Goal: Task Accomplishment & Management: Manage account settings

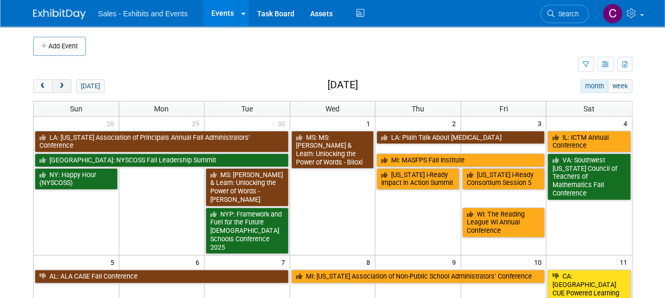
click at [65, 85] on button "next" at bounding box center [61, 86] width 19 height 14
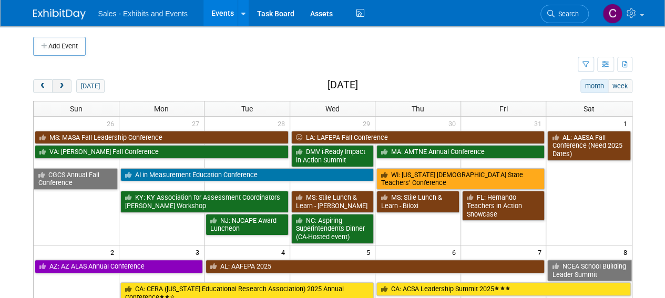
click at [65, 85] on button "next" at bounding box center [61, 86] width 19 height 14
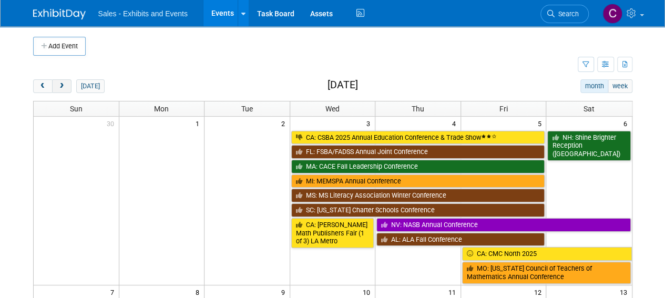
click at [65, 85] on button "next" at bounding box center [61, 86] width 19 height 14
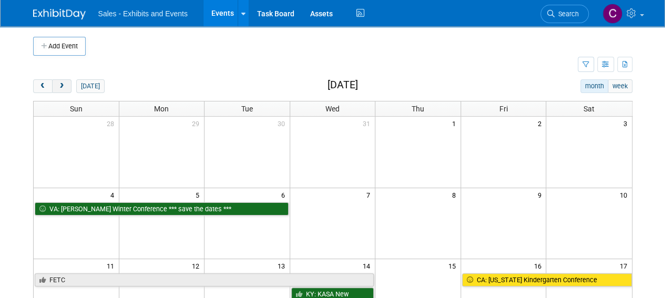
click at [65, 85] on button "next" at bounding box center [61, 86] width 19 height 14
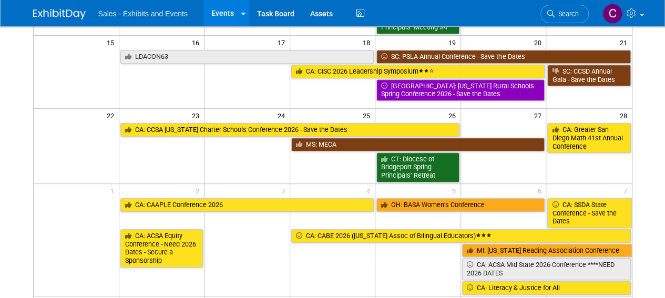
scroll to position [245, 0]
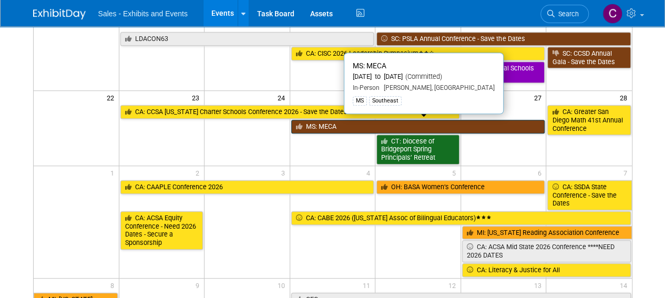
click at [329, 124] on link "MS: MECA" at bounding box center [418, 127] width 254 height 14
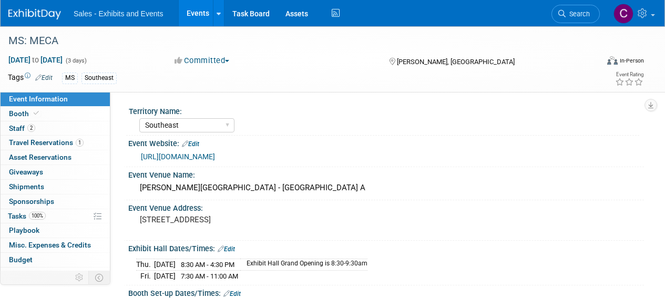
select select "Southeast"
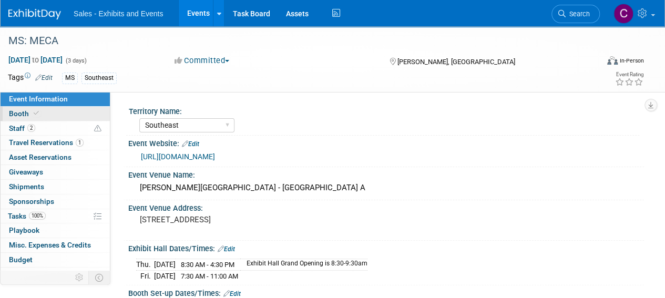
click at [11, 112] on span "Booth" at bounding box center [25, 113] width 32 height 8
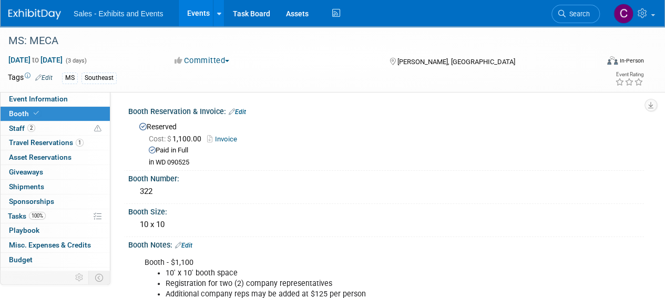
click at [242, 108] on link "Edit" at bounding box center [237, 111] width 17 height 7
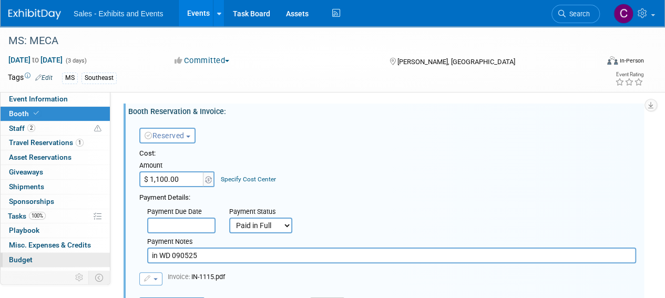
drag, startPoint x: 212, startPoint y: 256, endPoint x: 14, endPoint y: 256, distance: 198.6
click at [43, 260] on div "Event Information Event Info Booth Booth 2 Staff 2 Staff 1 Travel Reservations …" at bounding box center [332, 276] width 665 height 501
paste input "RC-034163 for PO-008577"
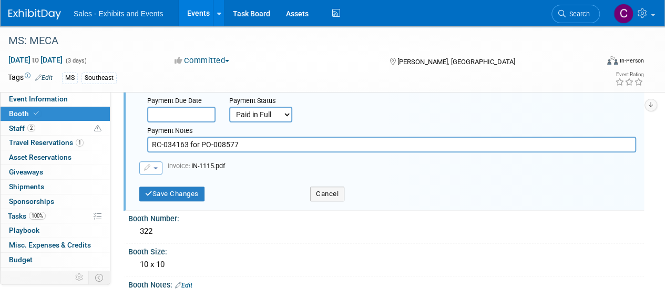
scroll to position [147, 0]
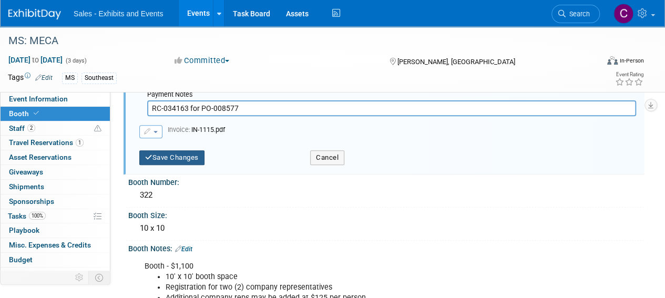
type input "RC-034163 for PO-008577"
click at [183, 155] on button "Save Changes" at bounding box center [171, 157] width 65 height 15
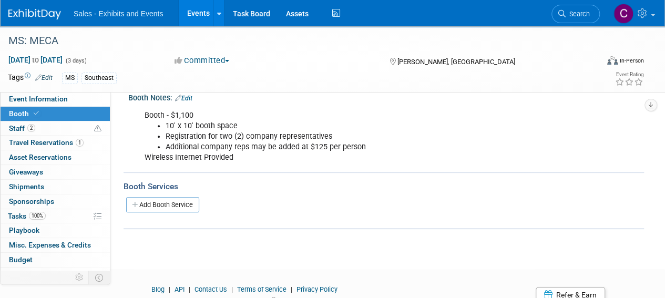
click at [196, 13] on link "Events" at bounding box center [198, 13] width 38 height 26
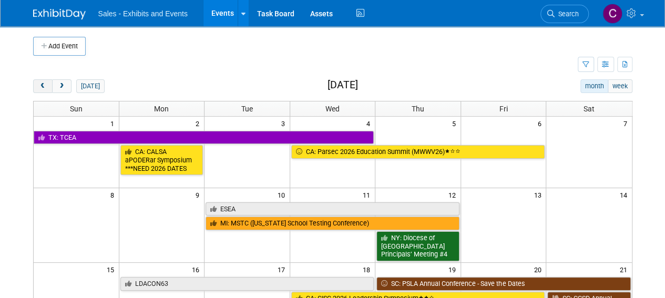
click at [48, 84] on button "prev" at bounding box center [42, 86] width 19 height 14
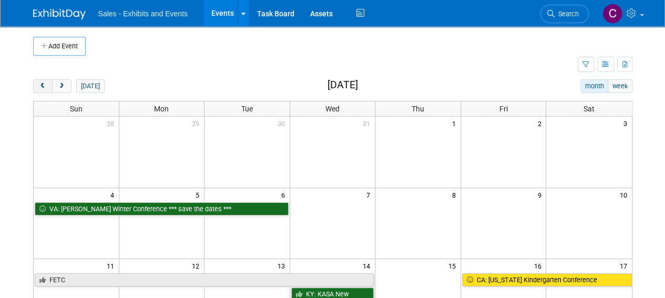
click at [48, 84] on button "prev" at bounding box center [42, 86] width 19 height 14
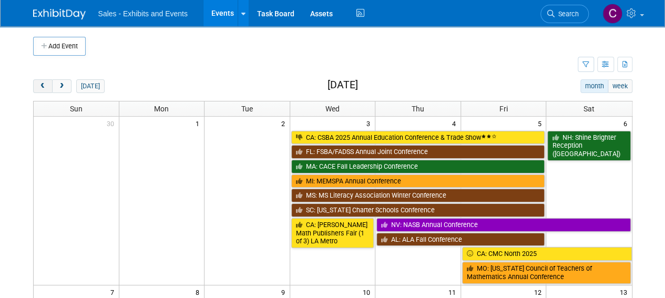
click at [48, 84] on button "prev" at bounding box center [42, 86] width 19 height 14
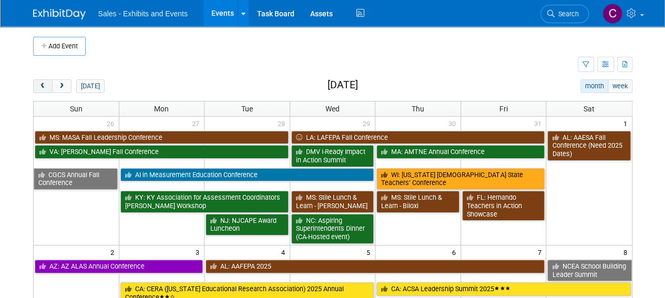
click at [48, 84] on button "prev" at bounding box center [42, 86] width 19 height 14
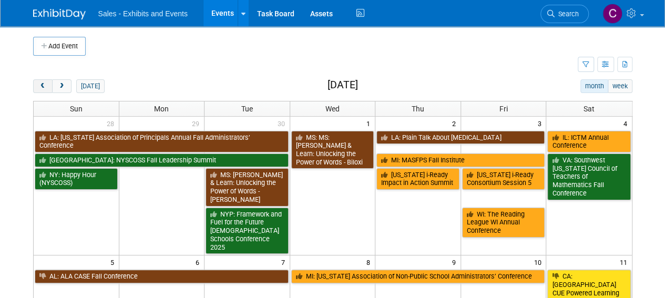
click at [48, 84] on button "prev" at bounding box center [42, 86] width 19 height 14
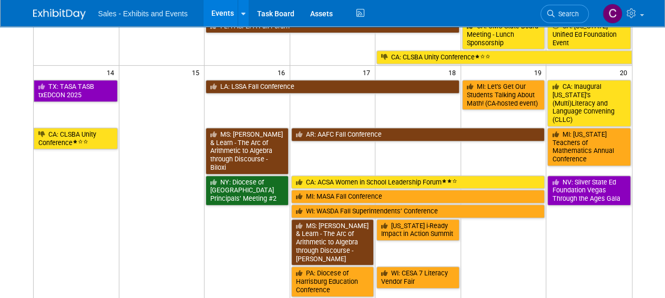
scroll to position [243, 0]
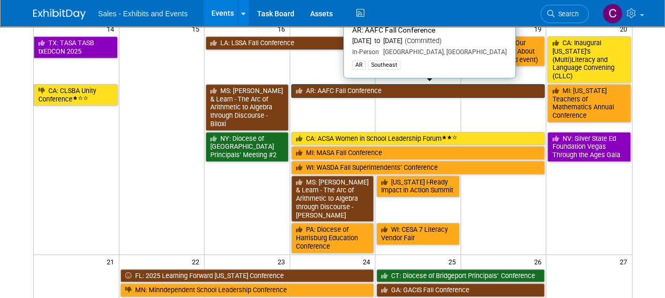
click at [352, 84] on link "AR: AAFC Fall Conference" at bounding box center [418, 91] width 254 height 14
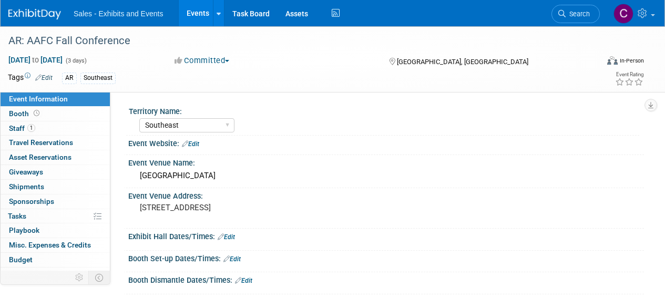
select select "Southeast"
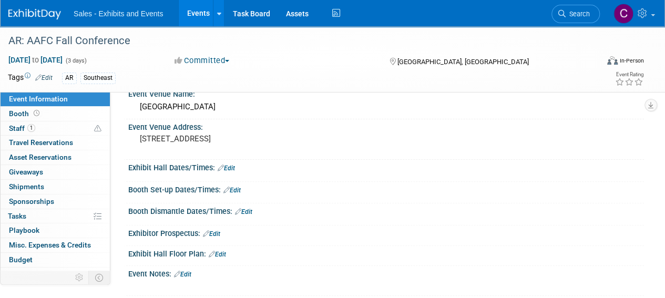
scroll to position [122, 0]
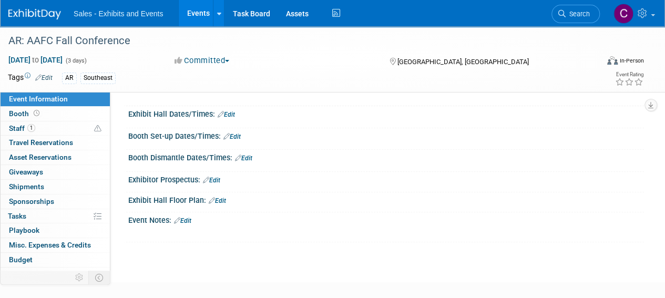
click at [191, 220] on link "Edit" at bounding box center [182, 220] width 17 height 7
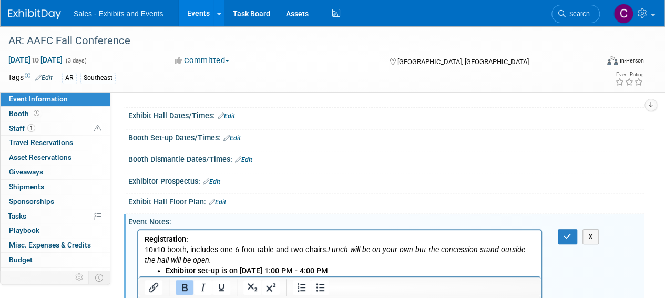
scroll to position [116, 0]
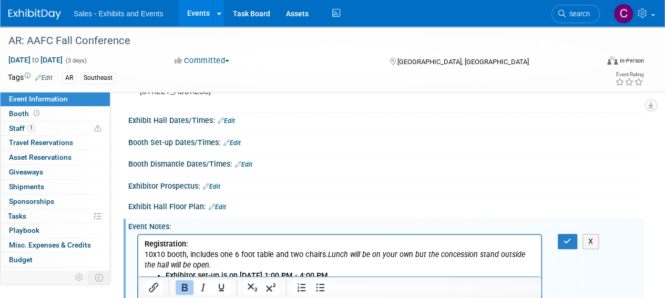
click at [236, 141] on link "Edit" at bounding box center [231, 142] width 17 height 7
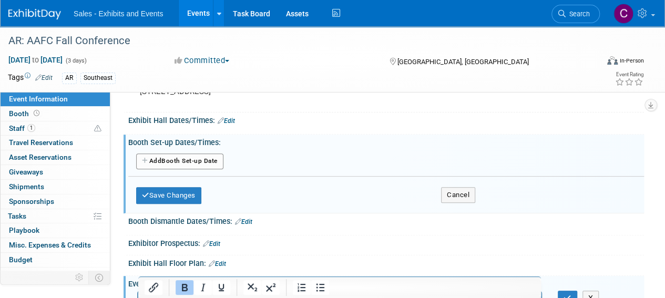
click at [186, 160] on button "Add Another Booth Set-up Date" at bounding box center [179, 161] width 87 height 16
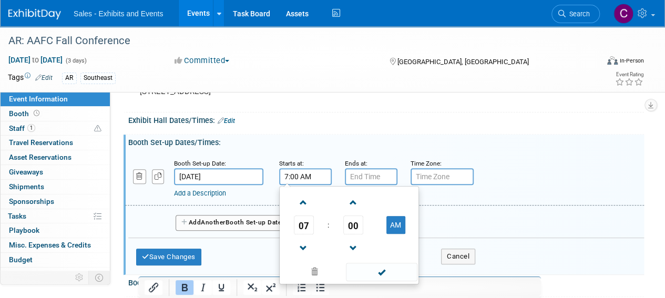
click at [319, 179] on input "7:00 AM" at bounding box center [305, 176] width 53 height 17
click at [300, 200] on span at bounding box center [303, 202] width 18 height 18
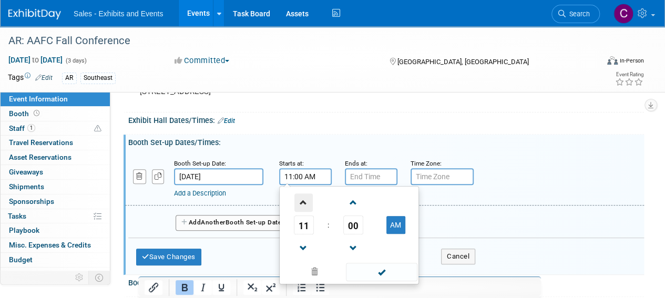
click at [300, 200] on span at bounding box center [303, 202] width 18 height 18
type input "1:00 PM"
click at [365, 272] on span at bounding box center [381, 272] width 71 height 18
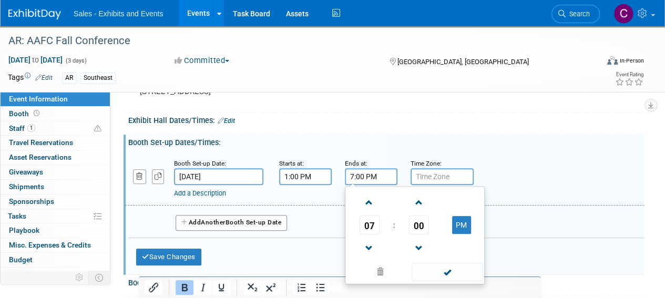
click at [360, 173] on input "7:00 PM" at bounding box center [371, 176] width 53 height 17
click at [365, 247] on span at bounding box center [369, 248] width 18 height 18
type input "4:00 PM"
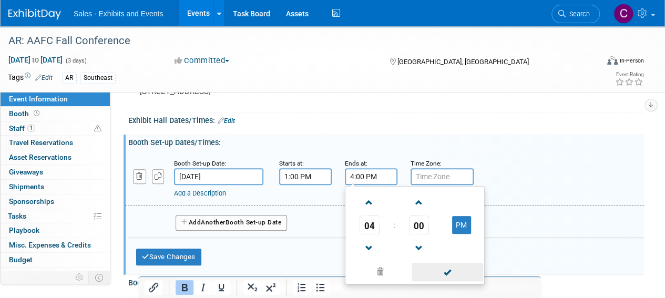
click at [462, 272] on span at bounding box center [446, 272] width 71 height 18
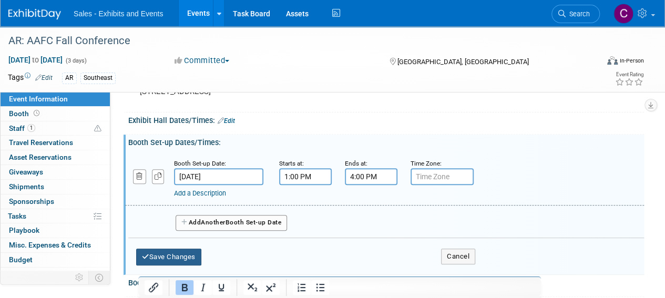
click at [178, 257] on button "Save Changes" at bounding box center [168, 257] width 65 height 17
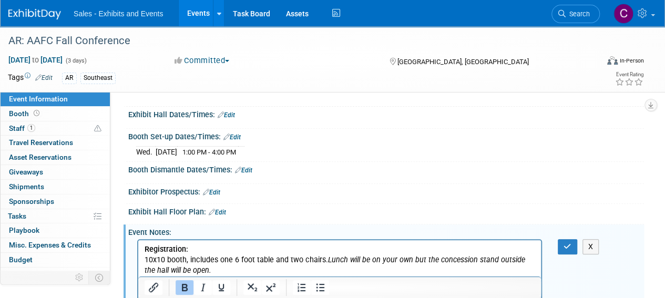
scroll to position [120, 0]
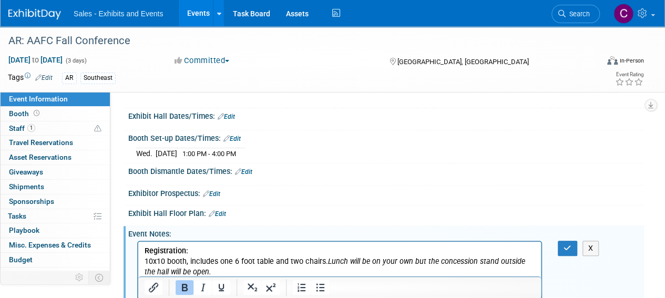
click at [234, 121] on div "Save Changes Cancel" at bounding box center [386, 124] width 516 height 6
click at [229, 114] on link "Edit" at bounding box center [226, 116] width 17 height 7
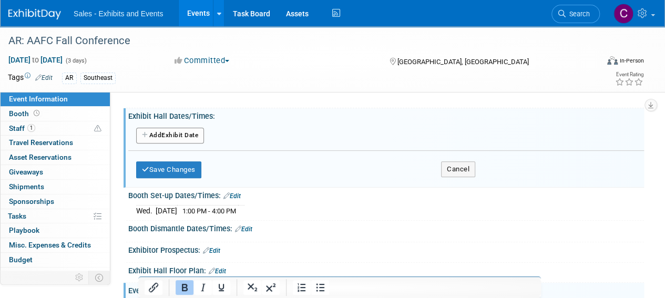
click at [163, 133] on button "Add Another Exhibit Date" at bounding box center [170, 136] width 68 height 16
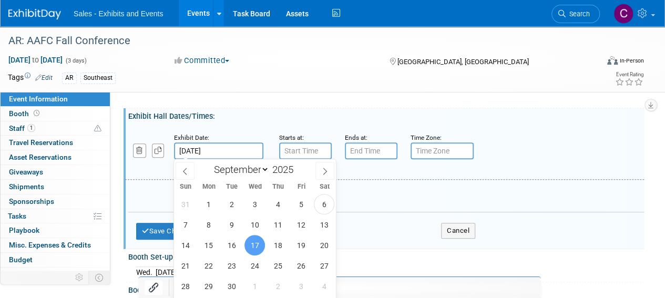
click at [217, 152] on input "Sep 17, 2025" at bounding box center [218, 150] width 89 height 17
click at [283, 240] on span "18" at bounding box center [277, 245] width 20 height 20
type input "Sep 18, 2025"
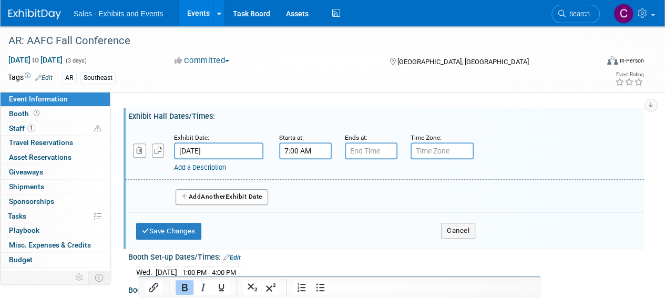
click at [313, 146] on input "7:00 AM" at bounding box center [305, 150] width 53 height 17
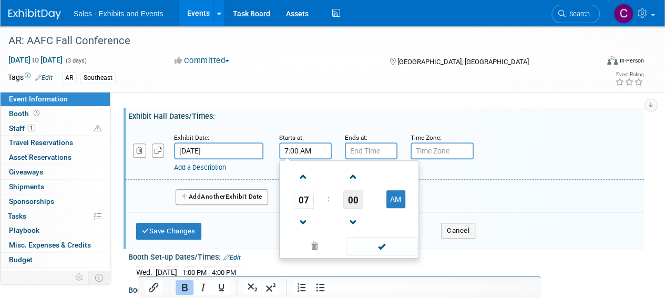
click at [350, 196] on span "00" at bounding box center [353, 199] width 20 height 19
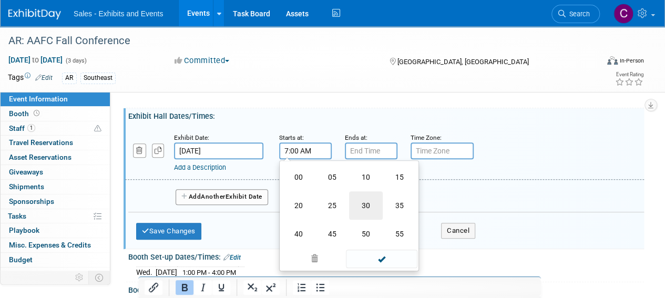
click at [367, 212] on td "30" at bounding box center [366, 205] width 34 height 28
type input "7:30 AM"
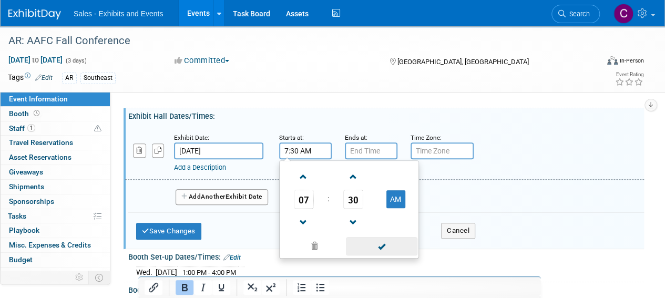
click at [369, 242] on span at bounding box center [381, 246] width 71 height 18
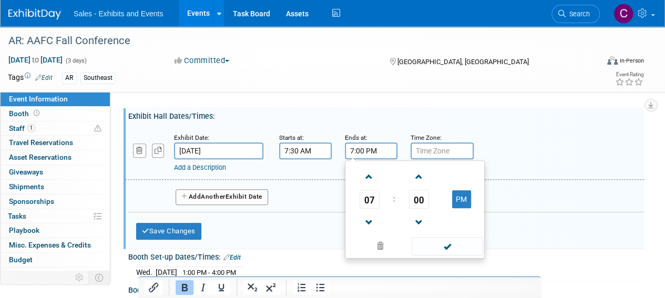
click at [360, 152] on input "7:00 PM" at bounding box center [371, 150] width 53 height 17
click at [375, 220] on span at bounding box center [369, 222] width 18 height 18
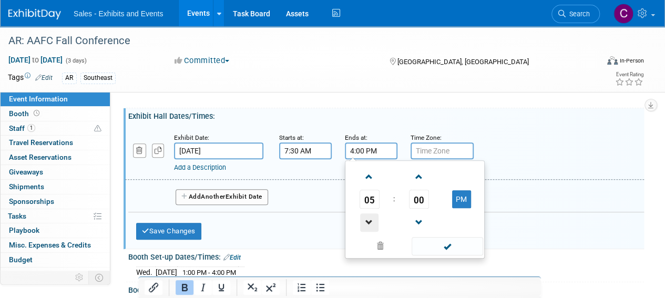
type input "3:00 PM"
click at [438, 237] on span at bounding box center [446, 246] width 71 height 18
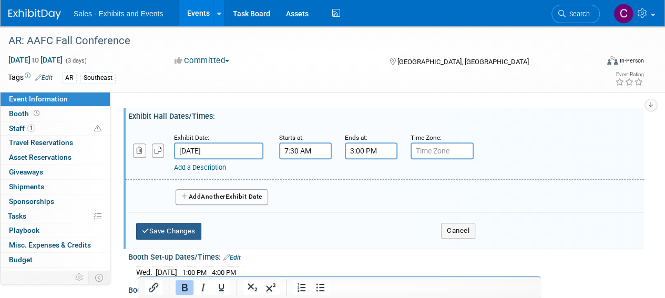
click at [187, 224] on button "Save Changes" at bounding box center [168, 231] width 65 height 17
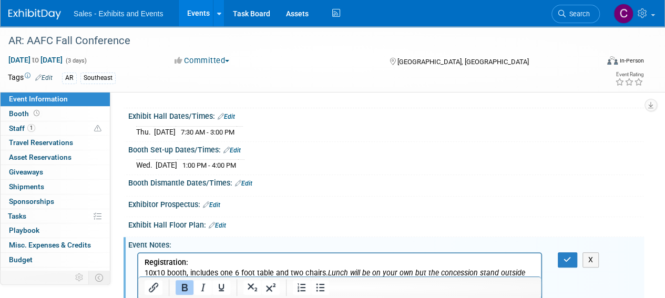
click at [247, 180] on link "Edit" at bounding box center [243, 183] width 17 height 7
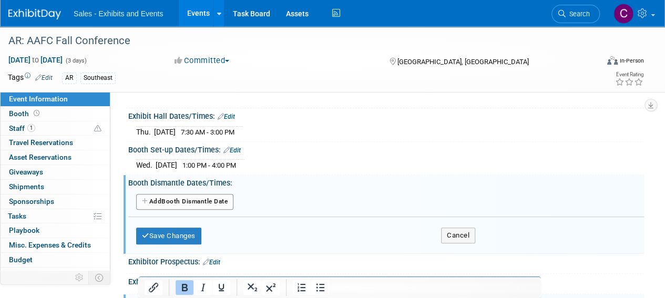
click at [191, 196] on button "Add Another Booth Dismantle Date" at bounding box center [184, 202] width 97 height 16
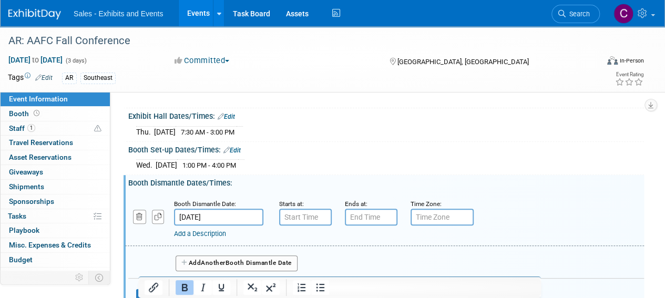
click at [230, 220] on input "Sep 19, 2025" at bounding box center [218, 217] width 89 height 17
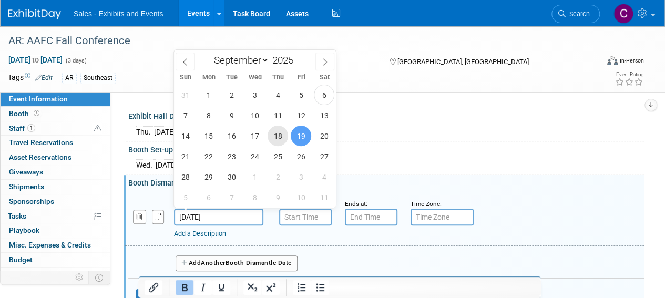
click at [279, 137] on span "18" at bounding box center [277, 136] width 20 height 20
type input "Sep 18, 2025"
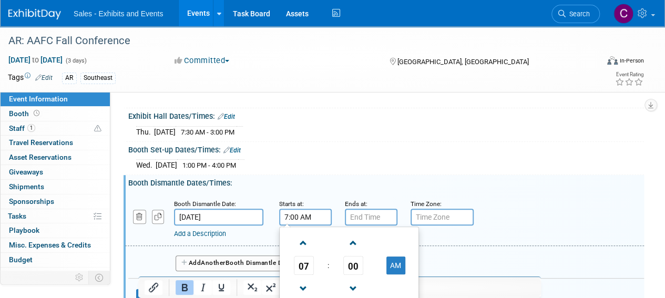
click at [292, 216] on input "7:00 AM" at bounding box center [305, 217] width 53 height 17
click at [305, 280] on span at bounding box center [303, 289] width 18 height 18
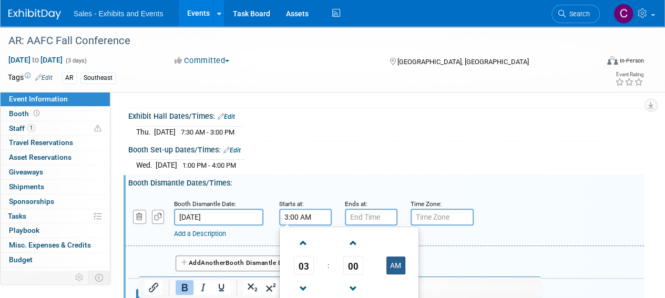
click at [401, 256] on button "AM" at bounding box center [395, 265] width 19 height 18
type input "3:00 PM"
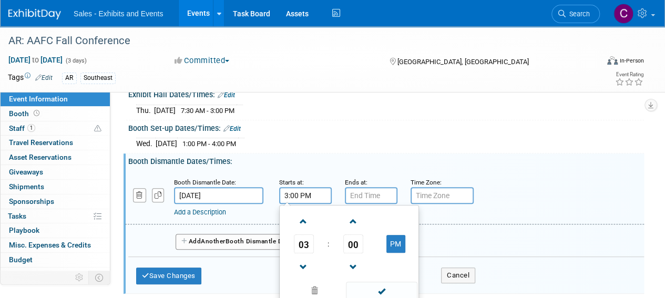
scroll to position [168, 0]
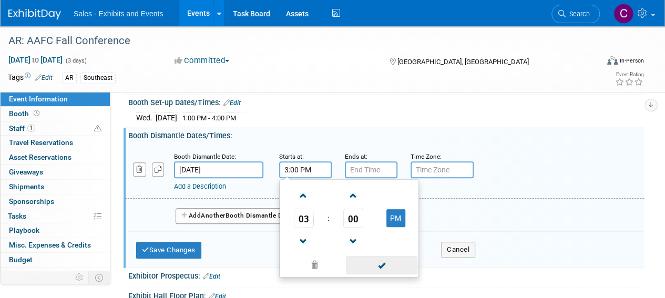
click at [390, 261] on span at bounding box center [381, 265] width 71 height 18
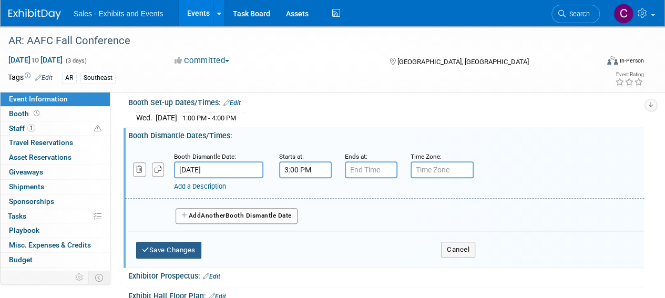
click at [163, 246] on button "Save Changes" at bounding box center [168, 250] width 65 height 17
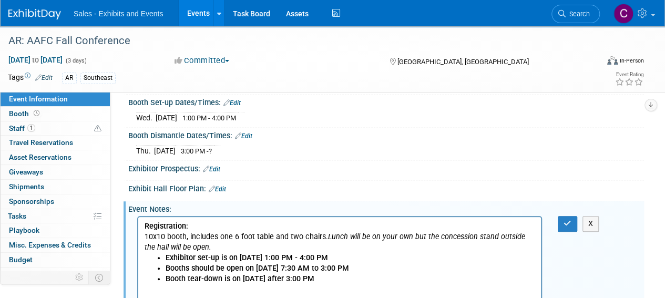
click at [147, 237] on p "10x10 booth, includes one 6 foot table and two chairs. Lunch will be on your ow…" at bounding box center [340, 242] width 390 height 21
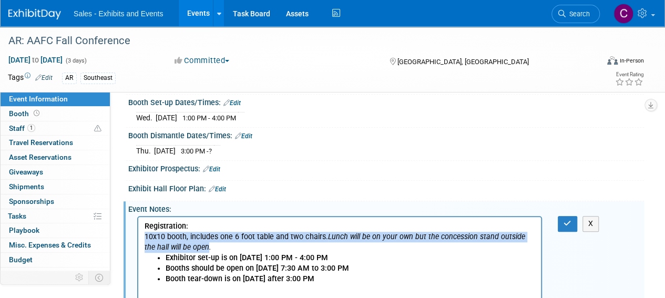
drag, startPoint x: 147, startPoint y: 237, endPoint x: 194, endPoint y: 243, distance: 47.7
click at [194, 243] on p "10x10 booth, includes one 6 foot table and two chairs. Lunch will be on your ow…" at bounding box center [340, 242] width 390 height 21
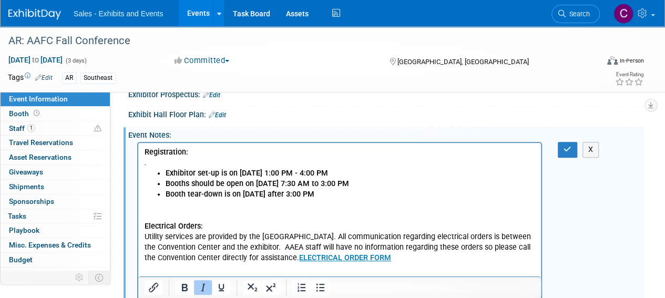
scroll to position [246, 0]
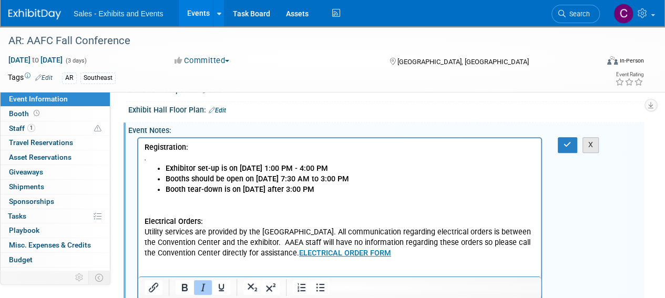
click at [586, 141] on button "X" at bounding box center [590, 144] width 17 height 15
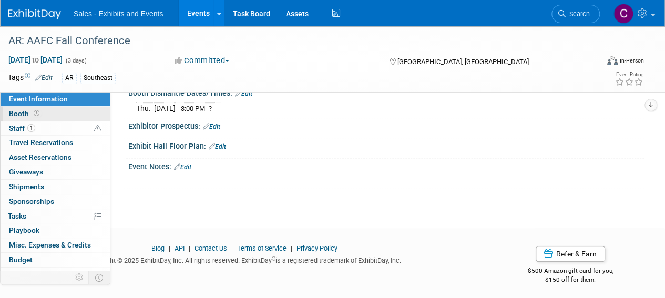
click at [18, 111] on span "Booth" at bounding box center [25, 113] width 33 height 8
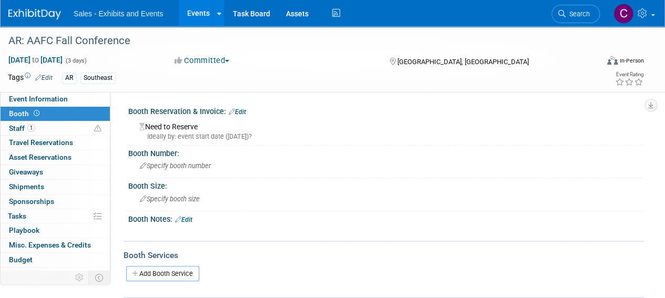
click at [192, 220] on link "Edit" at bounding box center [183, 219] width 17 height 7
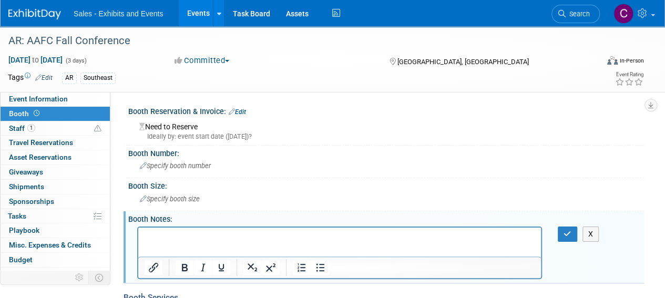
drag, startPoint x: 180, startPoint y: 242, endPoint x: 154, endPoint y: 242, distance: 25.2
drag, startPoint x: 154, startPoint y: 242, endPoint x: 149, endPoint y: 244, distance: 5.7
click at [149, 242] on html at bounding box center [339, 234] width 403 height 15
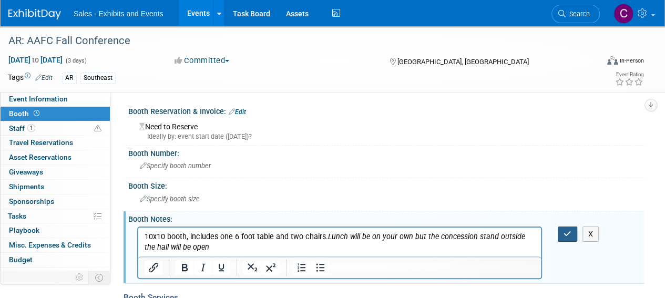
drag, startPoint x: 568, startPoint y: 232, endPoint x: 206, endPoint y: 5, distance: 427.1
click at [568, 232] on icon "button" at bounding box center [567, 233] width 8 height 7
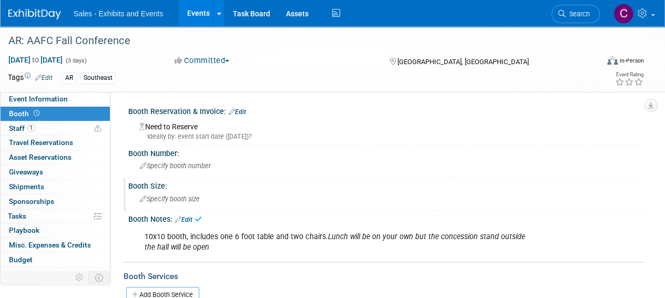
click at [182, 201] on span "Specify booth size" at bounding box center [170, 199] width 60 height 8
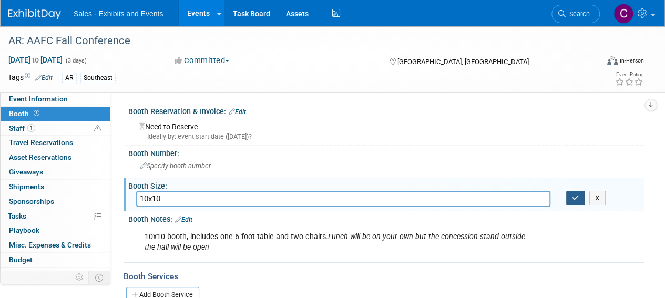
type input "10x10"
click at [581, 200] on button "button" at bounding box center [575, 198] width 19 height 15
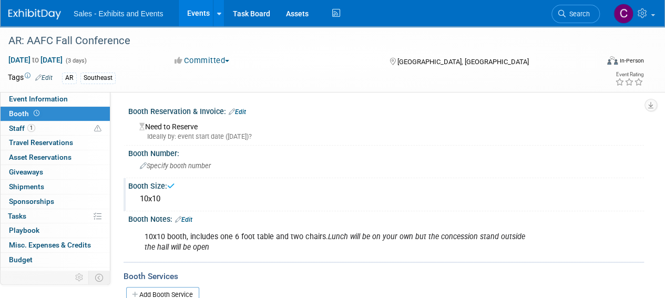
click at [243, 110] on link "Edit" at bounding box center [237, 111] width 17 height 7
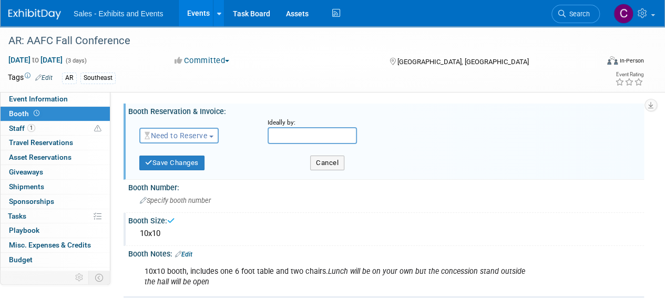
click at [197, 143] on button "Need to Reserve" at bounding box center [178, 136] width 79 height 16
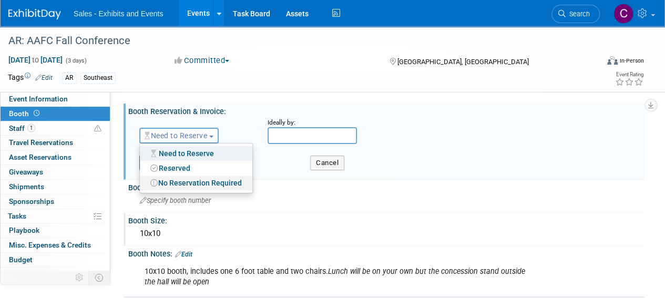
click at [197, 184] on link "No Reservation Required" at bounding box center [196, 183] width 112 height 15
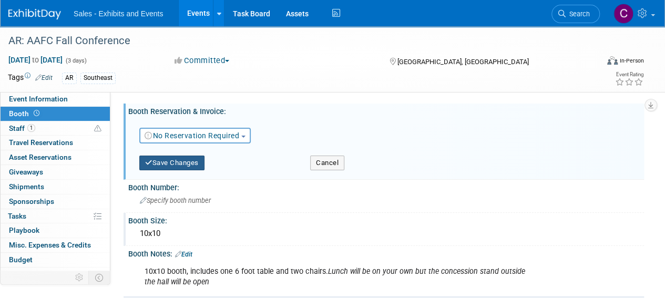
click at [191, 162] on button "Save Changes" at bounding box center [171, 163] width 65 height 15
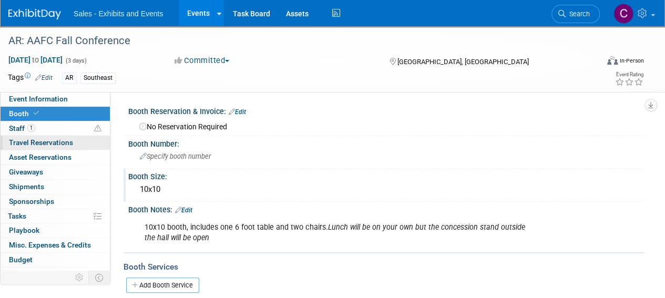
click at [13, 137] on link "0 Travel Reservations 0" at bounding box center [55, 143] width 109 height 14
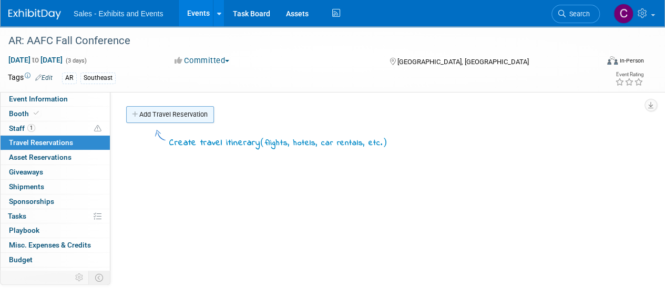
click at [168, 114] on link "Add Travel Reservation" at bounding box center [170, 114] width 88 height 17
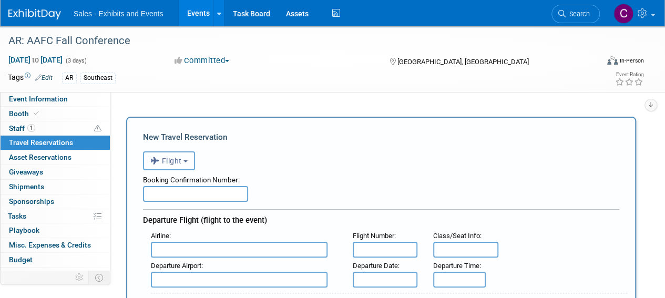
click at [179, 161] on span "Flight" at bounding box center [166, 161] width 32 height 8
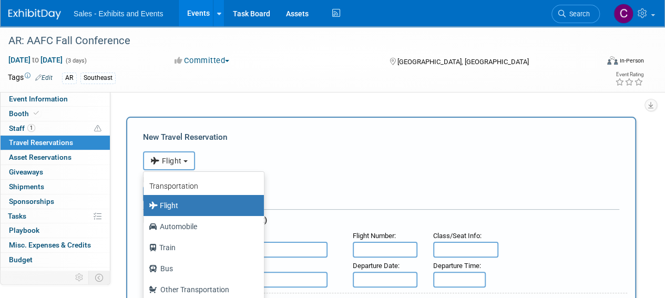
scroll to position [44, 0]
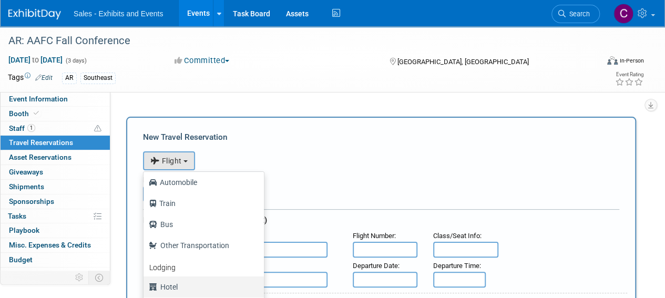
click at [195, 282] on label "Hotel" at bounding box center [201, 287] width 105 height 17
click at [145, 282] on input "Hotel" at bounding box center [141, 285] width 7 height 7
select select "6"
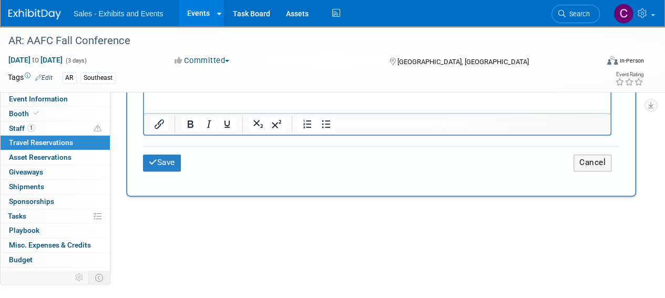
scroll to position [474, 0]
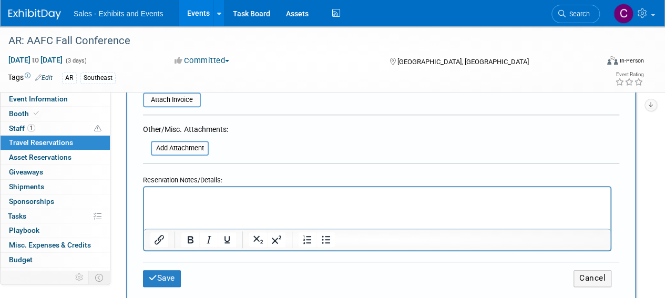
click at [226, 200] on p "Rich Text Area. Press ALT-0 for help." at bounding box center [377, 196] width 454 height 11
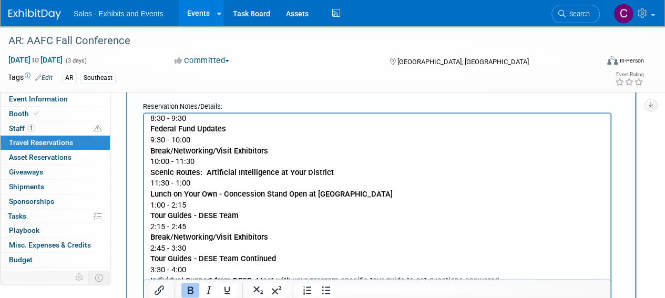
scroll to position [0, 0]
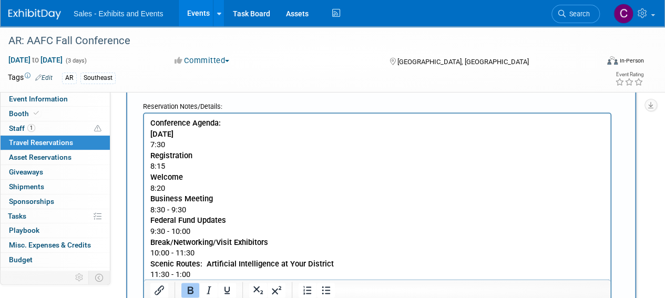
drag, startPoint x: 512, startPoint y: 167, endPoint x: 119, endPoint y: 110, distance: 397.1
click at [144, 114] on html "Conference Agenda: Thursday, September 18, 2025 7:30 Registration 8:15 Welcome …" at bounding box center [377, 300] width 466 height 372
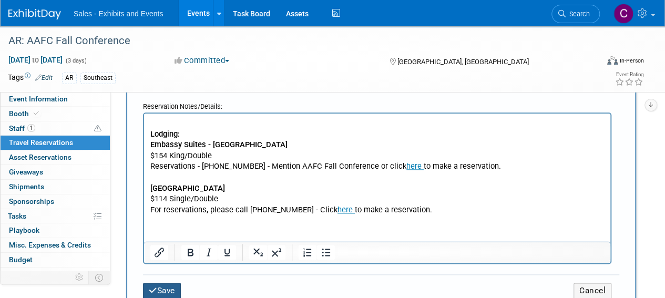
click at [165, 285] on button "Save" at bounding box center [162, 291] width 38 height 16
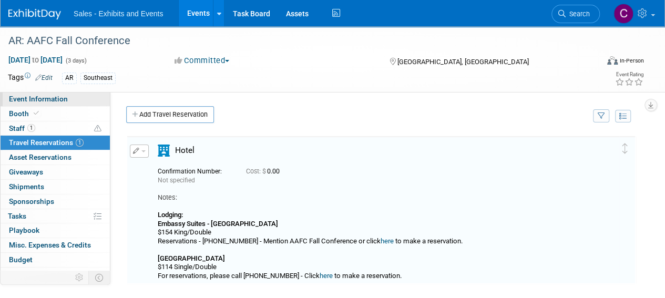
click at [30, 98] on span "Event Information" at bounding box center [38, 99] width 59 height 8
select select "Southeast"
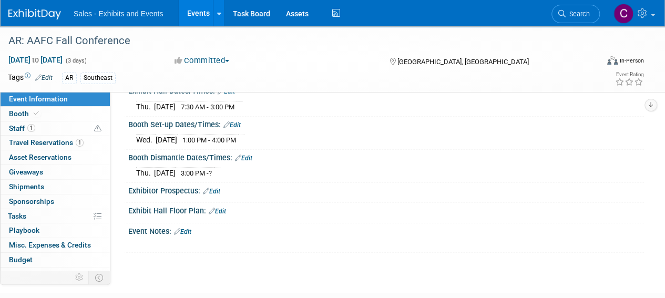
scroll to position [210, 0]
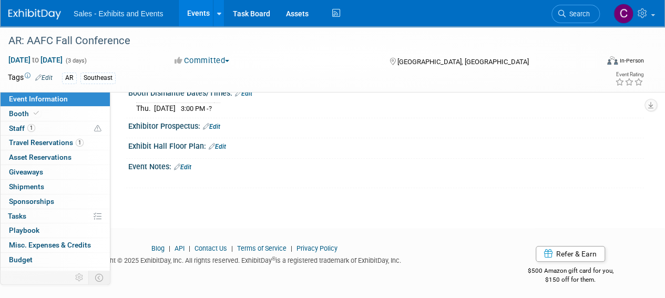
click at [189, 163] on link "Edit" at bounding box center [182, 166] width 17 height 7
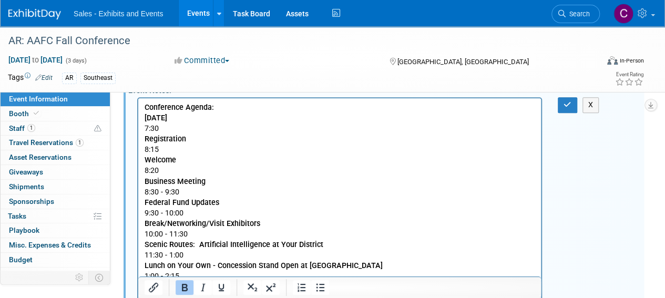
scroll to position [230, 0]
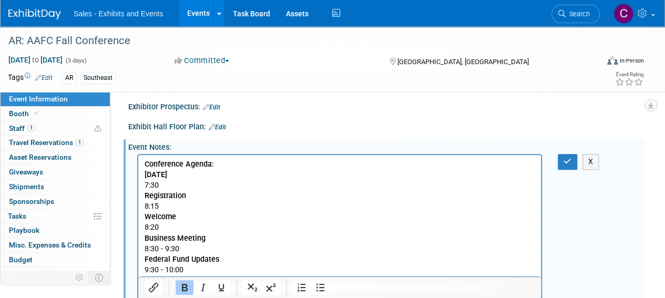
click at [168, 164] on b "Conference Agenda:" at bounding box center [179, 164] width 69 height 9
drag, startPoint x: 168, startPoint y: 164, endPoint x: 222, endPoint y: 159, distance: 54.4
click at [222, 159] on p "Conference Agenda:" at bounding box center [340, 164] width 390 height 11
click at [221, 291] on icon "Underline" at bounding box center [221, 287] width 5 height 7
click at [163, 187] on p "7:30" at bounding box center [340, 185] width 390 height 11
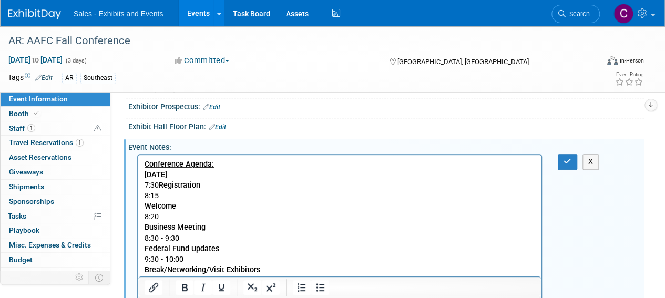
click at [172, 192] on p "8:15" at bounding box center [340, 196] width 390 height 11
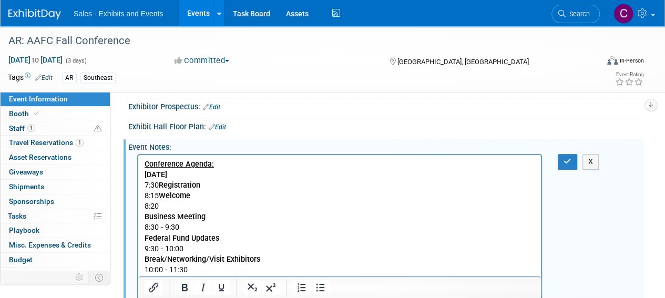
click at [181, 207] on p "8:20" at bounding box center [340, 206] width 390 height 11
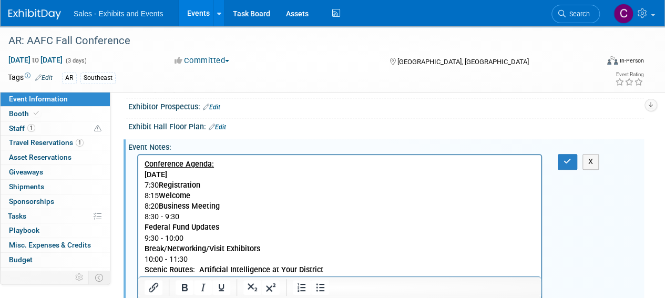
click at [197, 216] on p "8:30 - 9:30" at bounding box center [340, 217] width 390 height 11
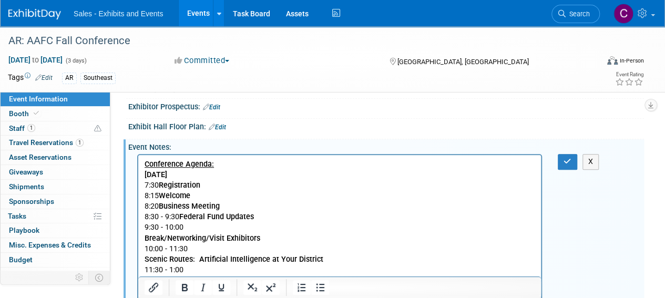
click at [200, 228] on p "9:30 - 10:00" at bounding box center [340, 227] width 390 height 11
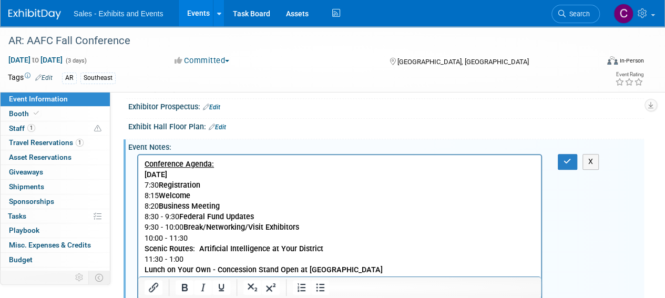
click at [240, 239] on p "10:00 - 11:30" at bounding box center [340, 238] width 390 height 11
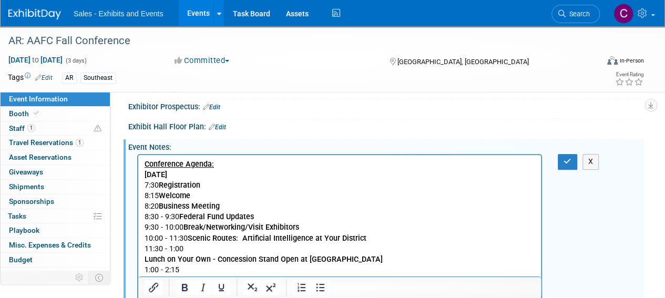
click at [236, 251] on p "11:30 - 1:00" at bounding box center [340, 249] width 390 height 11
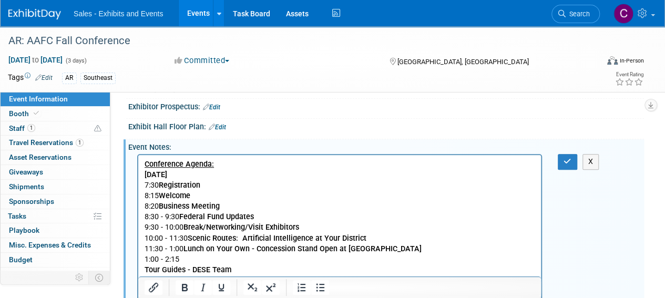
click at [214, 259] on p "1:00 - 2:15" at bounding box center [340, 259] width 390 height 11
click at [213, 267] on p "2:15 - 2:45" at bounding box center [340, 270] width 390 height 11
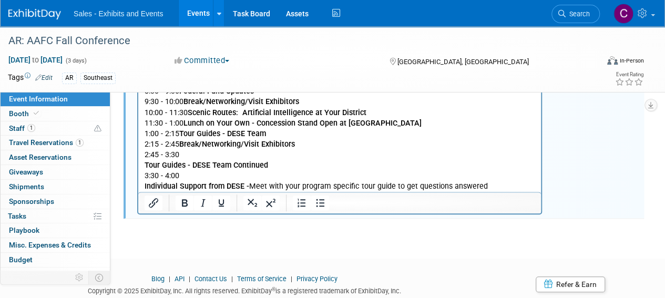
scroll to position [356, 0]
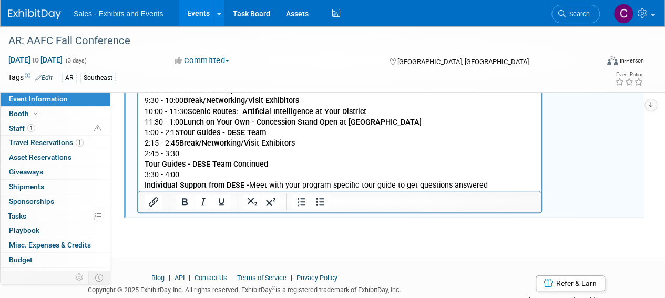
click at [216, 150] on p "2:45 - 3:30" at bounding box center [340, 154] width 390 height 11
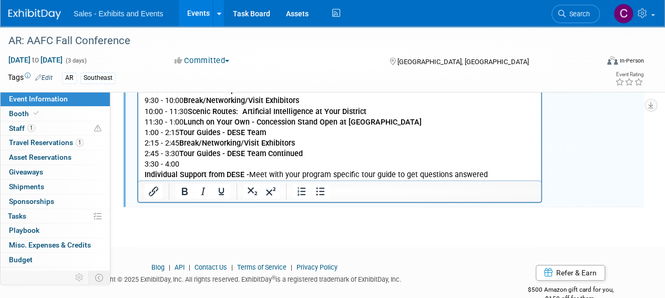
click at [184, 161] on p "3:30 - 4:00" at bounding box center [340, 164] width 390 height 11
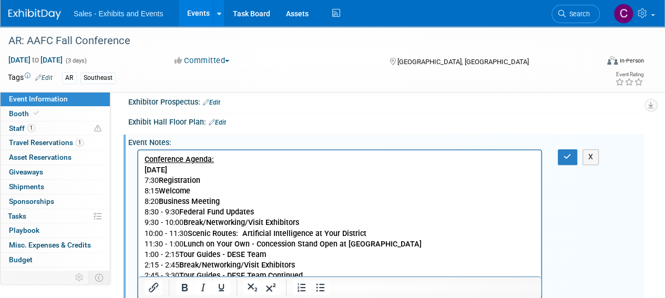
scroll to position [227, 0]
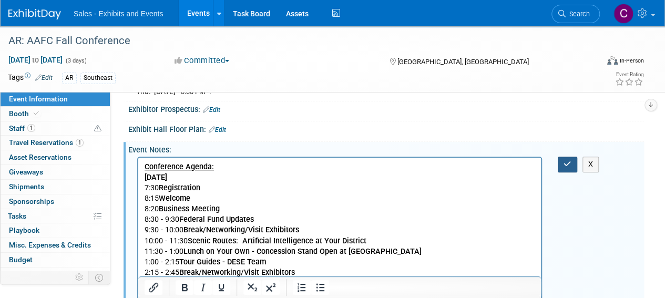
click at [562, 159] on button "button" at bounding box center [567, 164] width 19 height 15
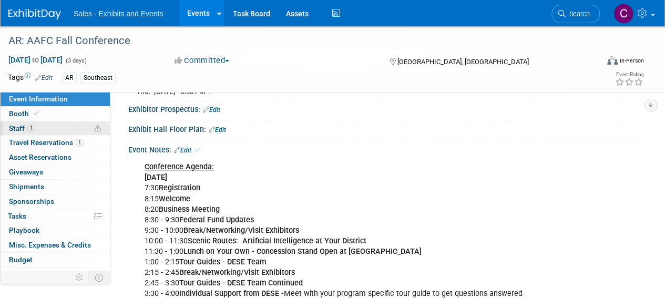
click at [18, 129] on span "Staff 1" at bounding box center [22, 128] width 26 height 8
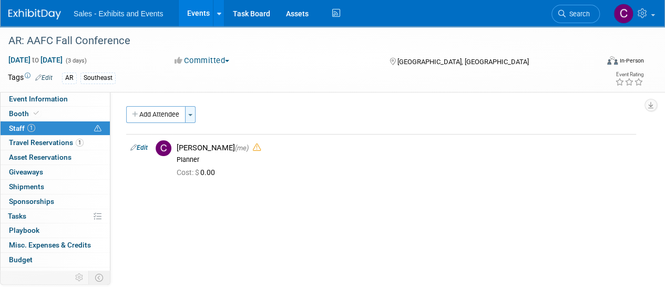
click at [190, 118] on button "Toggle Dropdown" at bounding box center [190, 114] width 11 height 17
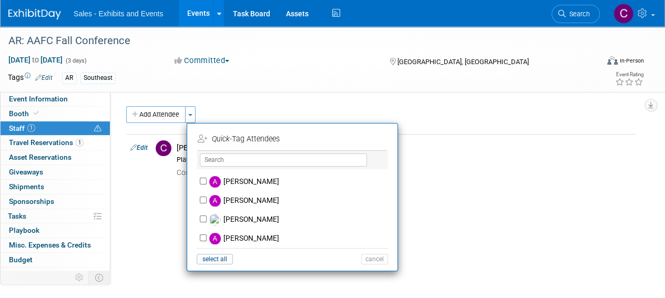
scroll to position [63, 0]
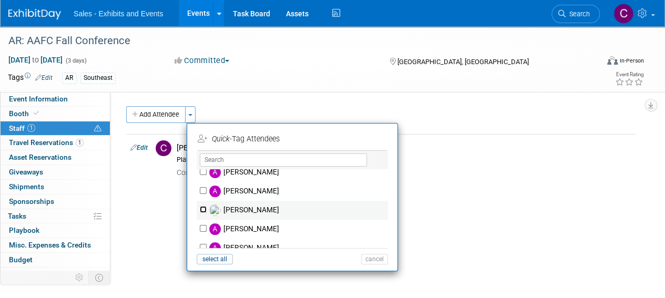
click at [203, 211] on input "[PERSON_NAME]" at bounding box center [203, 209] width 7 height 7
checkbox input "true"
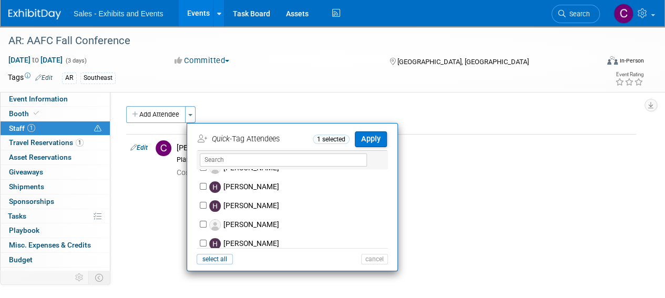
scroll to position [1616, 0]
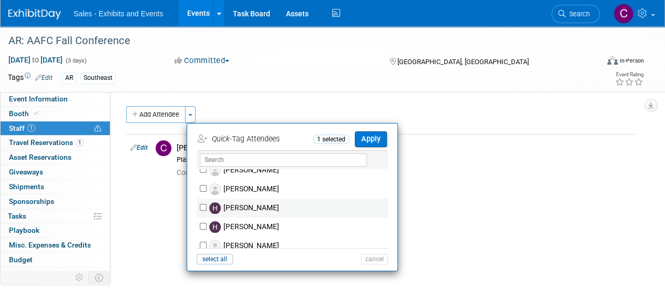
click at [199, 210] on div "[PERSON_NAME]" at bounding box center [292, 208] width 191 height 19
click at [201, 207] on input "[PERSON_NAME]" at bounding box center [203, 207] width 7 height 7
checkbox input "true"
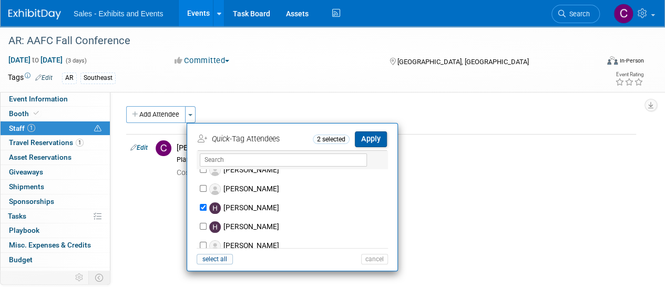
click at [379, 141] on button "Apply" at bounding box center [371, 138] width 32 height 15
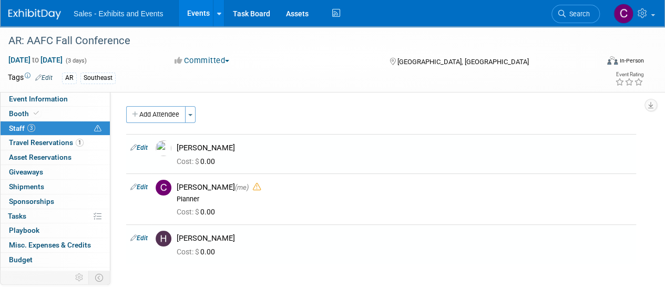
click at [192, 11] on link "Events" at bounding box center [198, 13] width 38 height 26
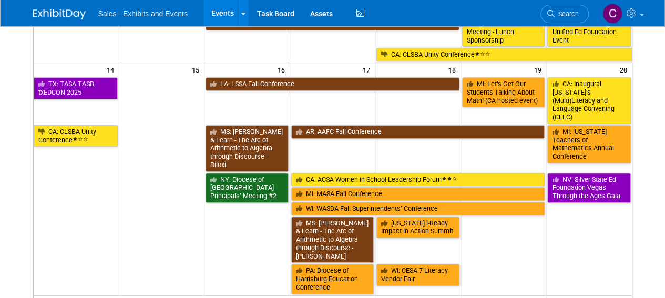
scroll to position [247, 0]
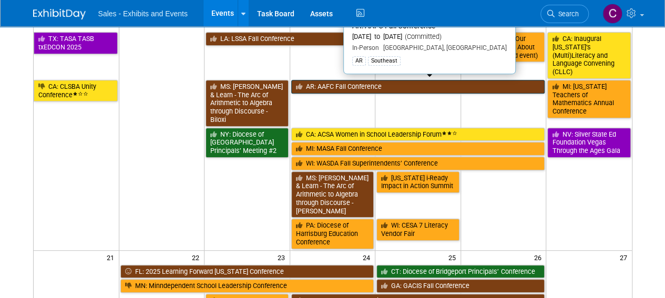
click at [381, 80] on link "AR: AAFC Fall Conference" at bounding box center [418, 87] width 254 height 14
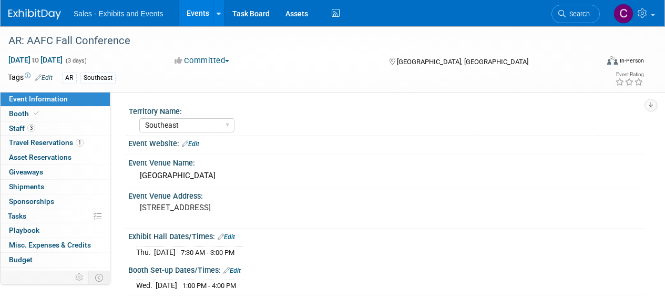
select select "Southeast"
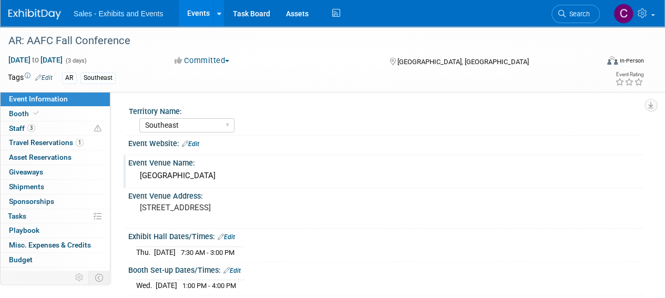
click at [189, 166] on div "Event Venue Name:" at bounding box center [386, 161] width 516 height 13
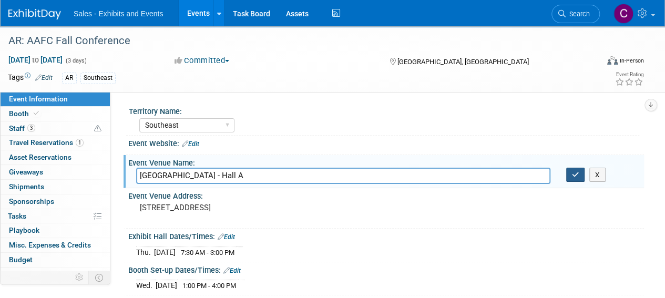
type input "Hot Springs Convention Center - Hall A"
click at [582, 174] on button "button" at bounding box center [575, 175] width 19 height 15
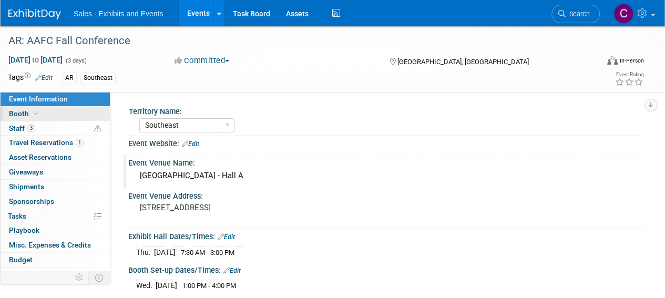
click at [16, 116] on span "Booth" at bounding box center [25, 113] width 32 height 8
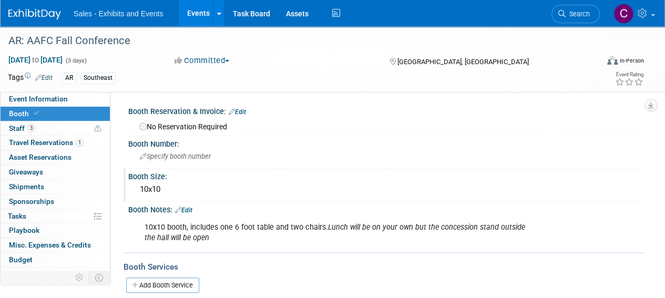
click at [184, 190] on div "10x10" at bounding box center [386, 189] width 500 height 16
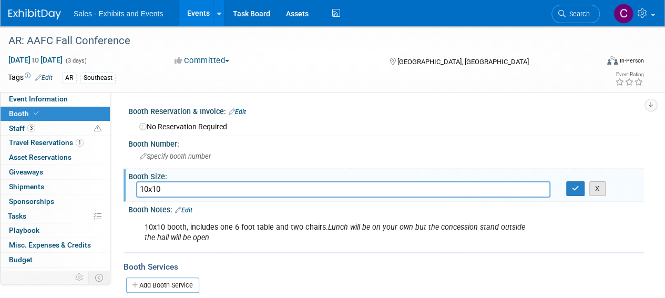
type input "10x10"
click at [596, 181] on button "X" at bounding box center [597, 188] width 16 height 15
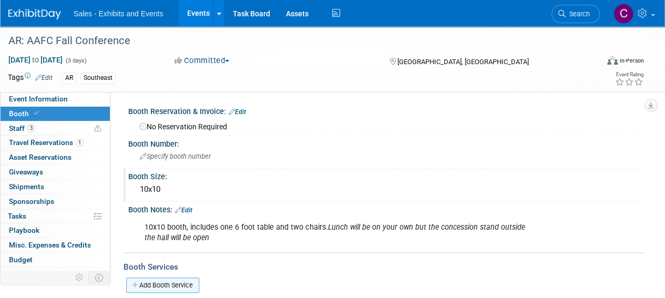
click at [147, 283] on link "Add Booth Service" at bounding box center [162, 284] width 73 height 15
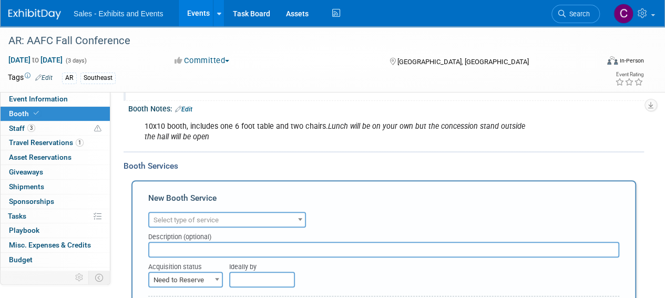
scroll to position [208, 0]
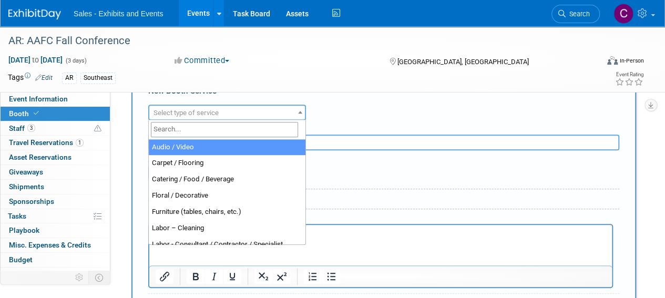
click at [254, 109] on span "Select type of service" at bounding box center [227, 113] width 156 height 15
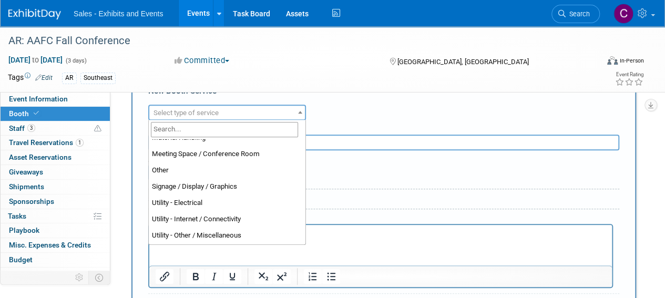
scroll to position [269, 0]
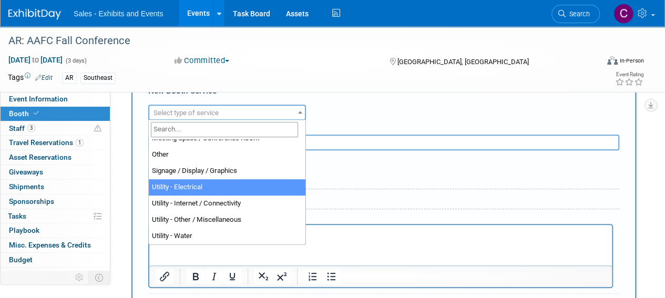
select select "8"
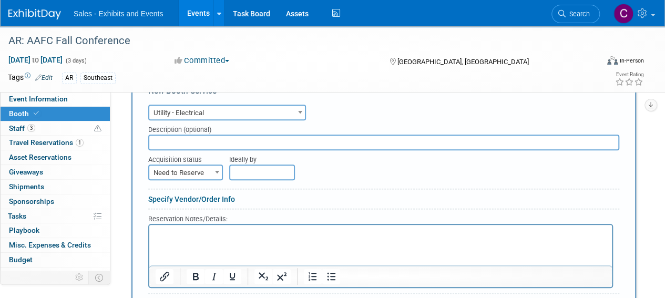
click at [217, 175] on span at bounding box center [217, 172] width 11 height 14
select select "2"
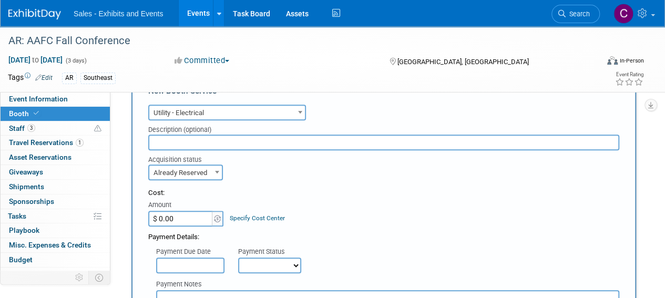
click at [193, 222] on input "$ 0.00" at bounding box center [181, 219] width 66 height 16
type input "$ 50.00"
click at [250, 266] on select "Not Paid Yet Partially Paid Paid in Full" at bounding box center [269, 265] width 63 height 16
select select "1"
click at [238, 257] on select "Not Paid Yet Partially Paid Paid in Full" at bounding box center [269, 265] width 63 height 16
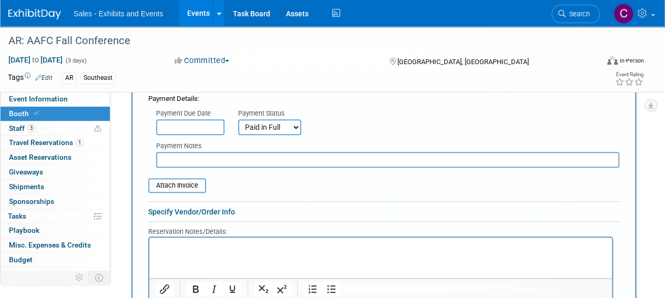
scroll to position [373, 0]
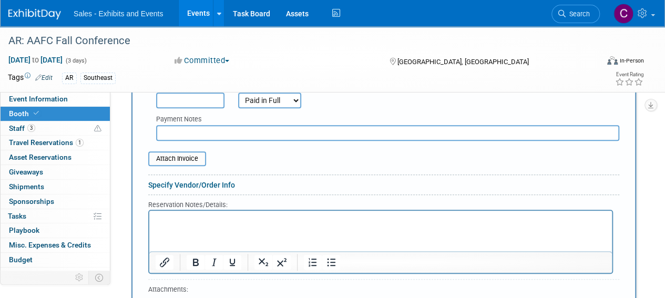
click at [203, 128] on input "text" at bounding box center [387, 133] width 463 height 16
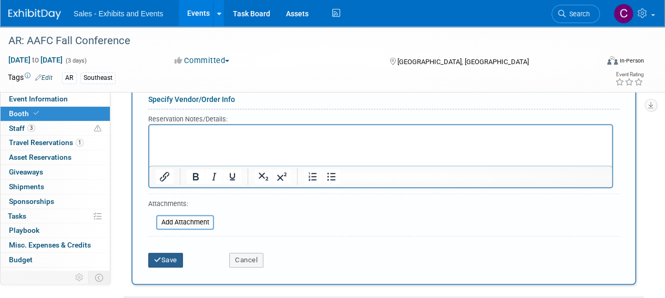
type input "amex"
click at [168, 261] on button "Save" at bounding box center [165, 260] width 35 height 15
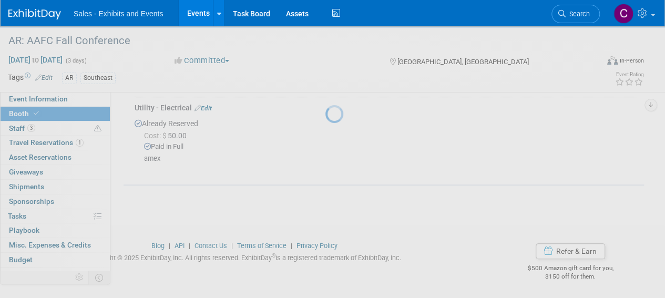
scroll to position [188, 0]
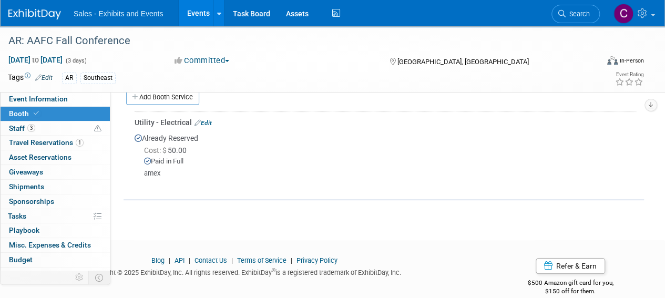
click at [195, 16] on link "Events" at bounding box center [198, 13] width 38 height 26
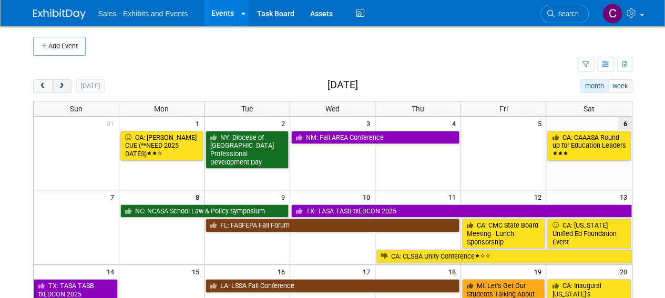
click at [60, 88] on span "next" at bounding box center [62, 86] width 8 height 7
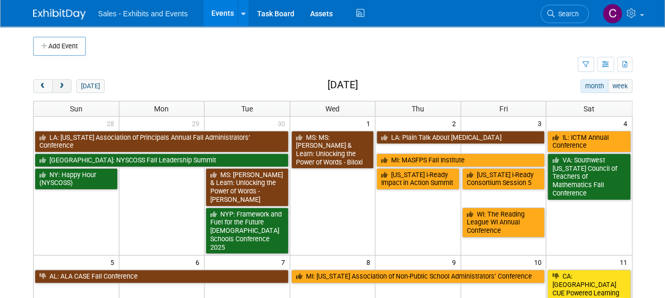
click at [60, 88] on span "next" at bounding box center [62, 86] width 8 height 7
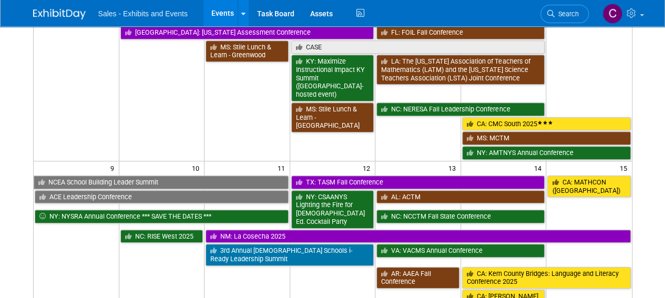
scroll to position [306, 0]
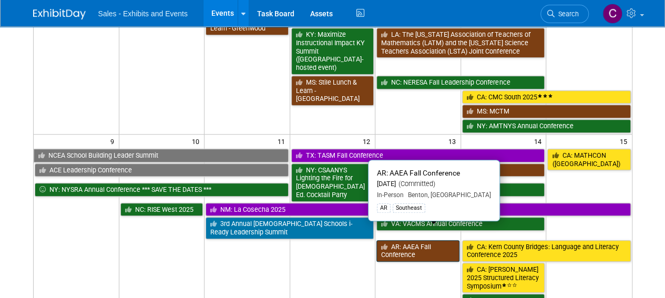
click at [407, 240] on link "AR: AAEA Fall Conference" at bounding box center [417, 251] width 83 height 22
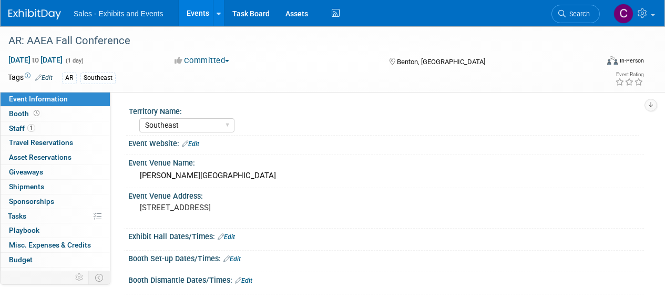
select select "Southeast"
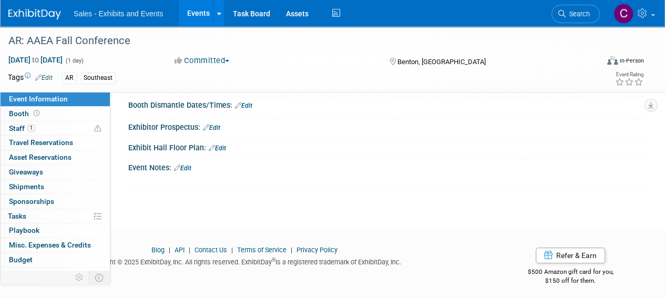
scroll to position [178, 0]
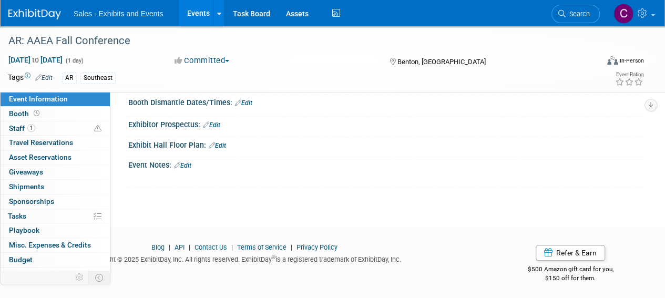
click at [187, 162] on link "Edit" at bounding box center [182, 165] width 17 height 7
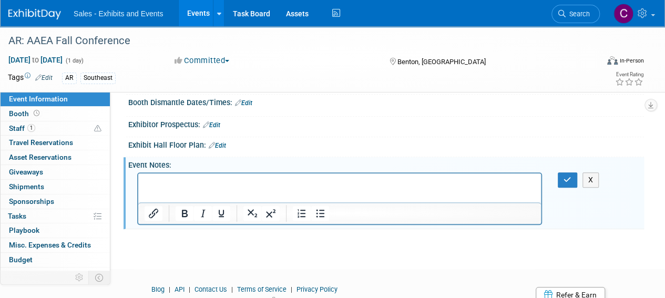
scroll to position [0, 0]
drag, startPoint x: 181, startPoint y: 189, endPoint x: 154, endPoint y: 191, distance: 27.4
click at [154, 188] on html at bounding box center [339, 180] width 403 height 15
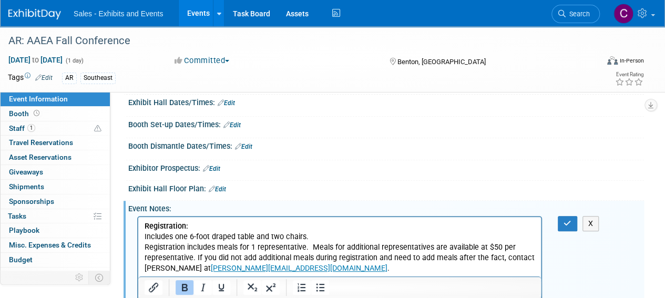
scroll to position [159, 0]
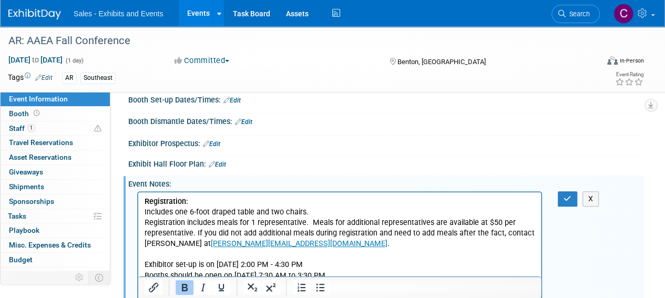
click at [234, 102] on link "Edit" at bounding box center [231, 100] width 17 height 7
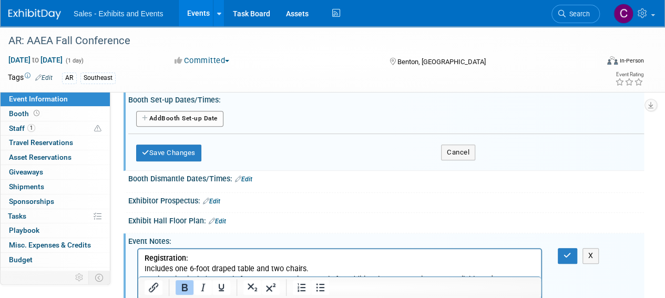
click at [180, 120] on button "Add Another Booth Set-up Date" at bounding box center [179, 119] width 87 height 16
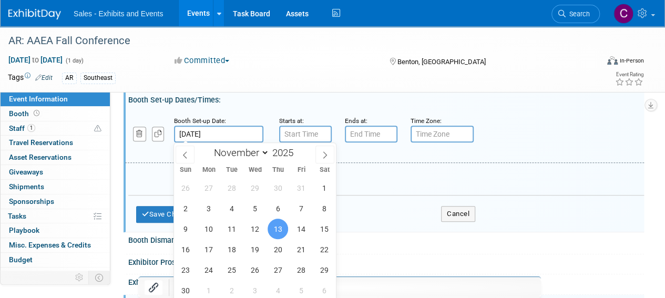
click at [221, 134] on input "Nov 13, 2025" at bounding box center [218, 134] width 89 height 17
click at [251, 223] on span "12" at bounding box center [254, 229] width 20 height 20
type input "Nov 12, 2025"
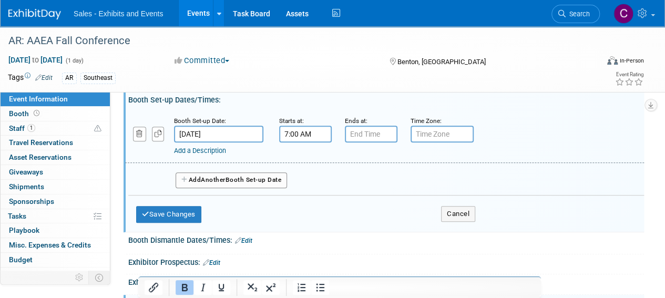
click at [309, 131] on input "7:00 AM" at bounding box center [305, 134] width 53 height 17
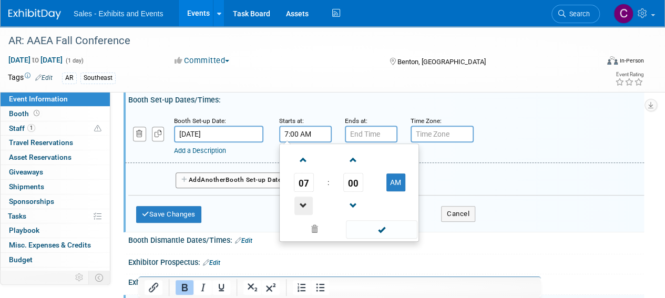
click at [306, 205] on span at bounding box center [303, 206] width 18 height 18
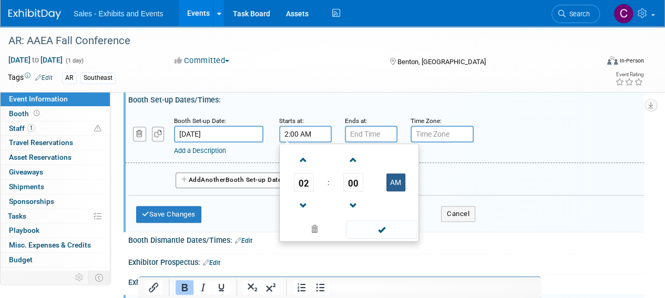
click at [397, 177] on button "AM" at bounding box center [395, 182] width 19 height 18
type input "2:00 PM"
click at [387, 231] on span at bounding box center [381, 229] width 71 height 18
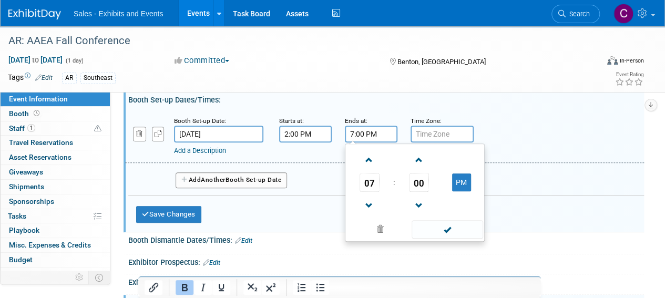
click at [372, 127] on input "7:00 PM" at bounding box center [371, 134] width 53 height 17
click at [369, 204] on span at bounding box center [369, 206] width 18 height 18
click at [417, 186] on span "00" at bounding box center [419, 182] width 20 height 19
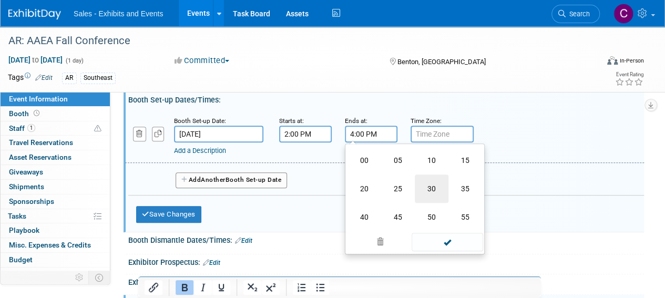
click at [436, 183] on td "30" at bounding box center [432, 188] width 34 height 28
type input "4:30 PM"
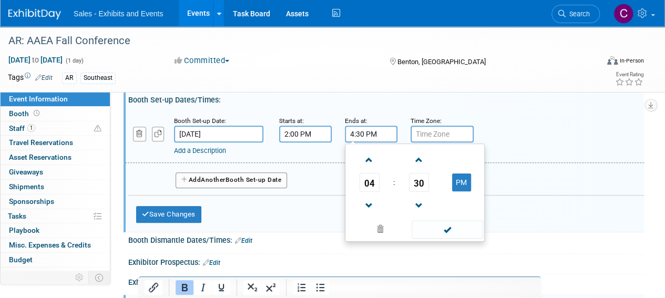
drag, startPoint x: 445, startPoint y: 228, endPoint x: 407, endPoint y: 228, distance: 38.4
click at [445, 228] on span at bounding box center [446, 229] width 71 height 18
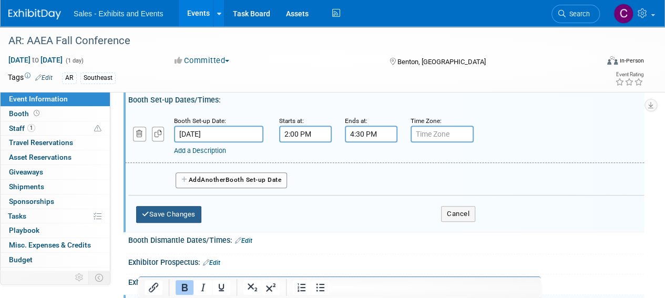
click at [191, 211] on button "Save Changes" at bounding box center [168, 214] width 65 height 17
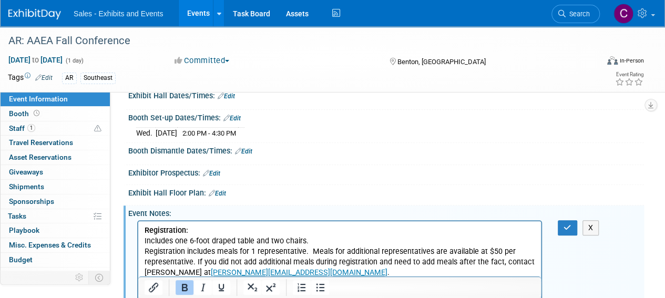
scroll to position [132, 0]
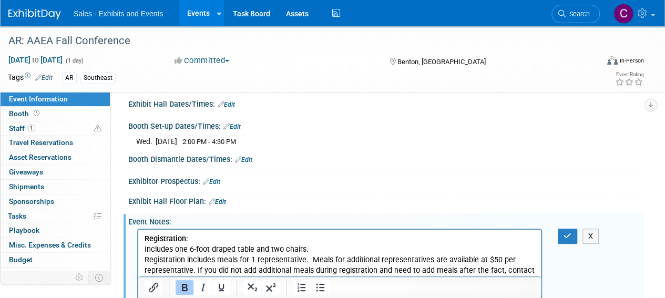
click at [231, 106] on link "Edit" at bounding box center [226, 104] width 17 height 7
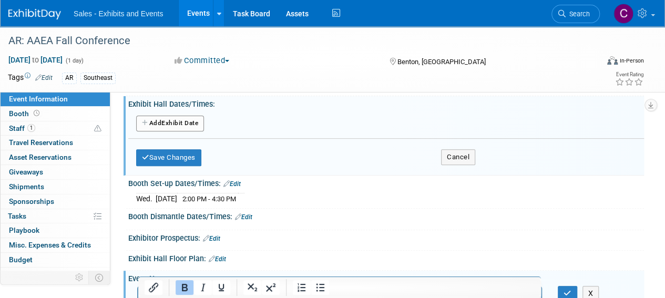
click at [181, 117] on button "Add Another Exhibit Date" at bounding box center [170, 124] width 68 height 16
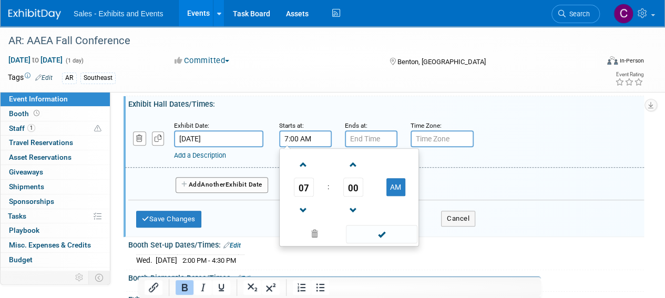
click at [288, 143] on input "7:00 AM" at bounding box center [305, 138] width 53 height 17
click at [352, 189] on span "00" at bounding box center [353, 187] width 20 height 19
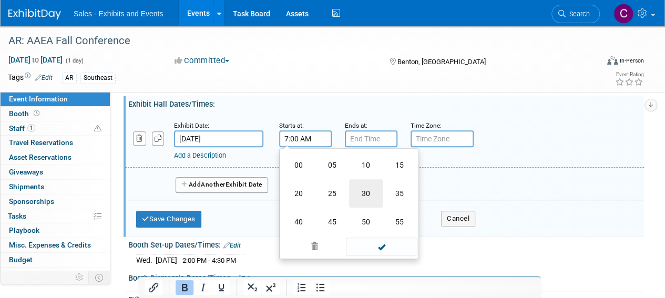
click at [368, 197] on td "30" at bounding box center [366, 193] width 34 height 28
type input "7:30 AM"
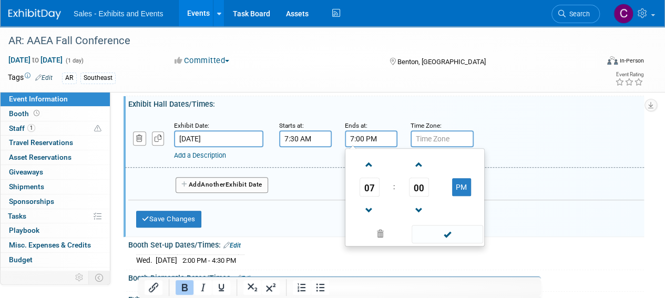
click at [378, 133] on input "7:00 PM" at bounding box center [371, 138] width 53 height 17
click at [371, 209] on span at bounding box center [369, 210] width 18 height 18
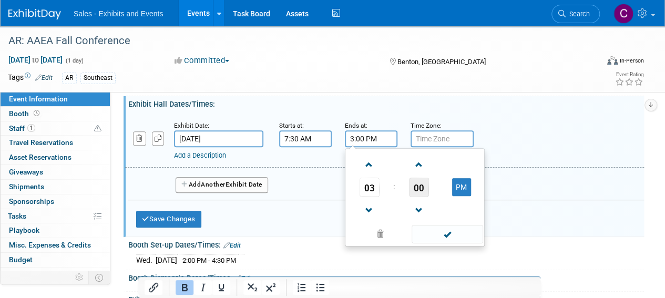
click at [420, 187] on span "00" at bounding box center [419, 187] width 20 height 19
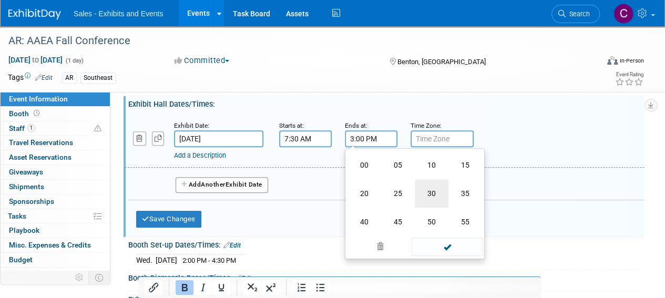
click at [435, 200] on td "30" at bounding box center [432, 193] width 34 height 28
type input "3:30 PM"
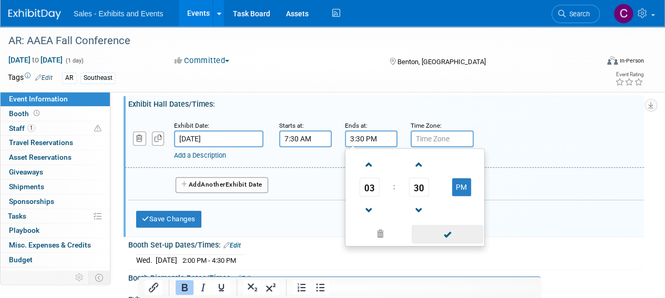
click at [467, 228] on span at bounding box center [446, 234] width 71 height 18
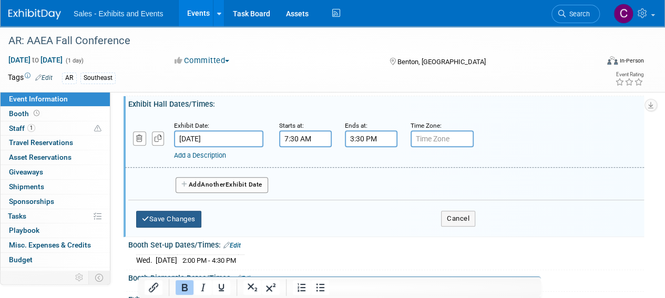
click at [168, 218] on button "Save Changes" at bounding box center [168, 219] width 65 height 17
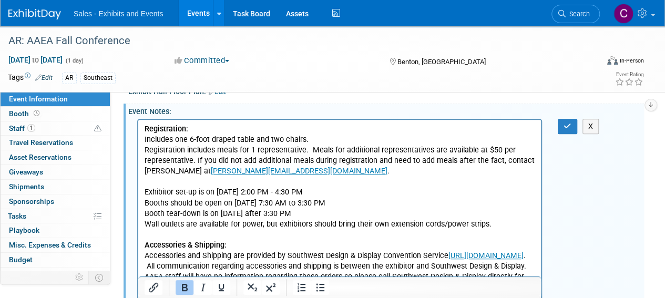
scroll to position [126, 0]
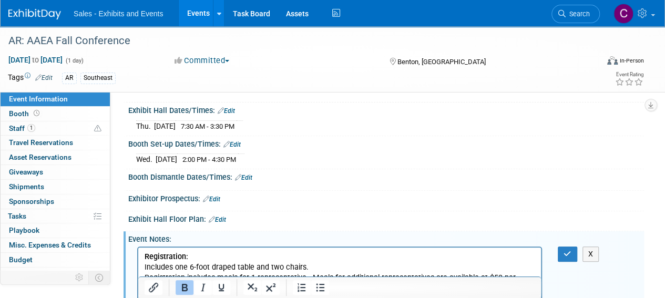
click at [247, 174] on link "Edit" at bounding box center [243, 177] width 17 height 7
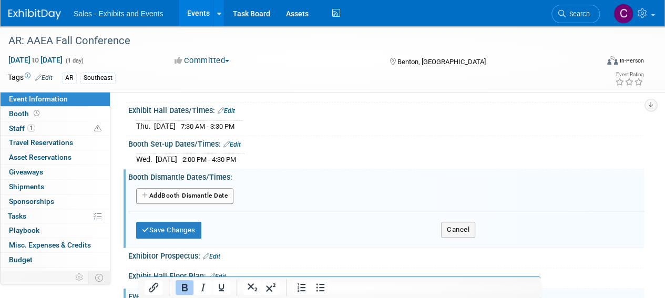
click at [221, 193] on button "Add Another Booth Dismantle Date" at bounding box center [184, 196] width 97 height 16
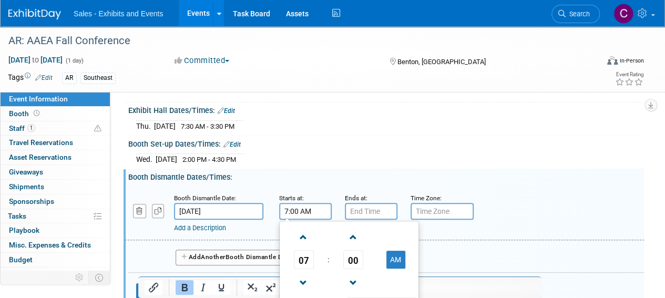
click at [318, 214] on input "7:00 AM" at bounding box center [305, 211] width 53 height 17
click at [303, 283] on span at bounding box center [303, 283] width 18 height 18
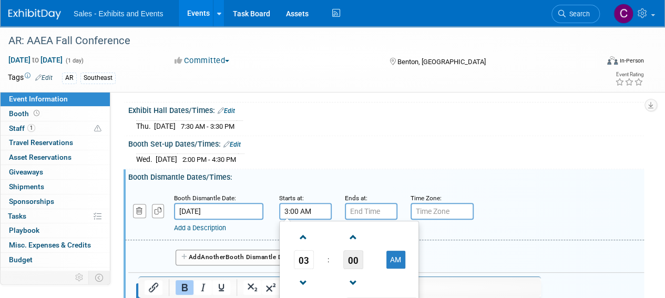
click at [362, 259] on span "00" at bounding box center [353, 259] width 20 height 19
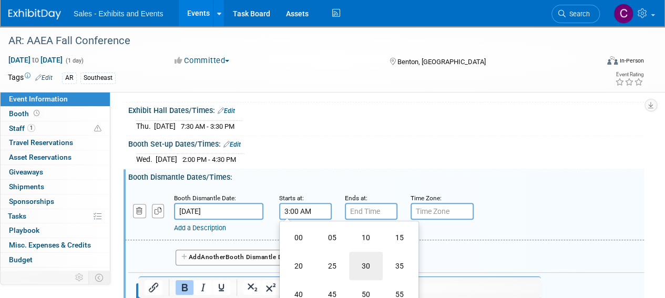
click at [367, 263] on td "30" at bounding box center [366, 266] width 34 height 28
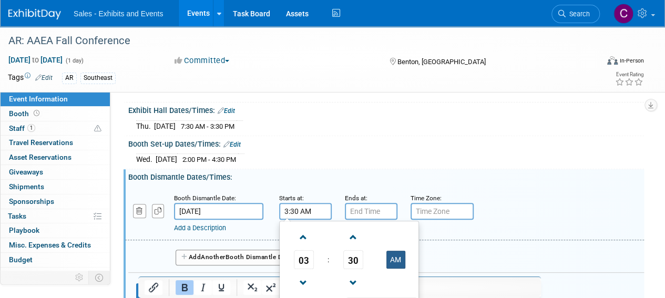
click at [394, 258] on button "AM" at bounding box center [395, 260] width 19 height 18
type input "3:30 PM"
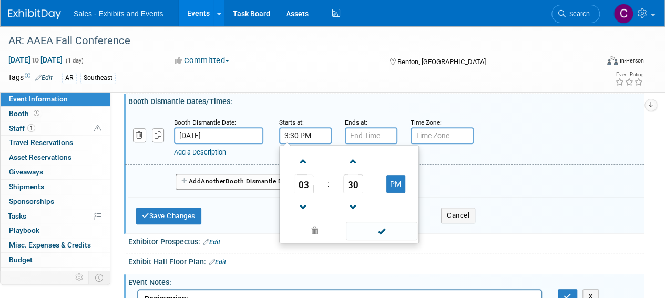
scroll to position [213, 0]
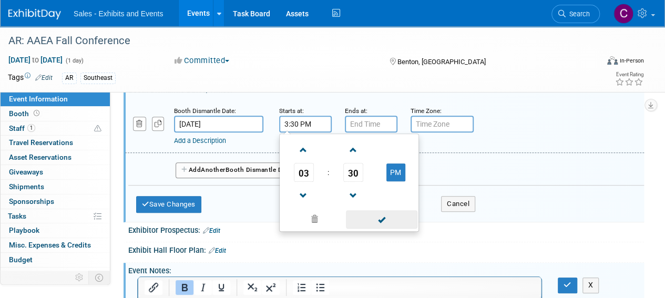
click at [377, 220] on span at bounding box center [381, 219] width 71 height 18
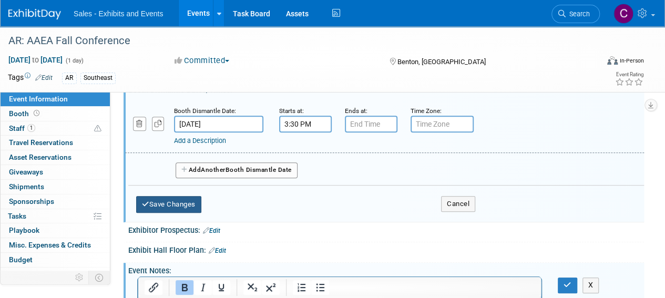
click at [193, 204] on button "Save Changes" at bounding box center [168, 204] width 65 height 17
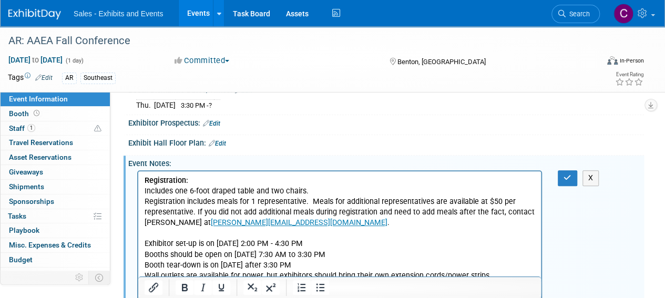
drag, startPoint x: 144, startPoint y: 242, endPoint x: 319, endPoint y: 262, distance: 176.6
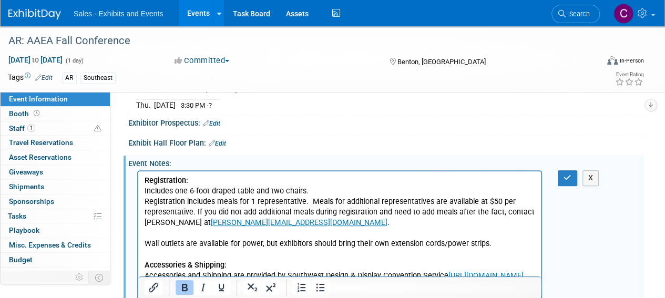
drag, startPoint x: 143, startPoint y: 180, endPoint x: 256, endPoint y: 222, distance: 120.2
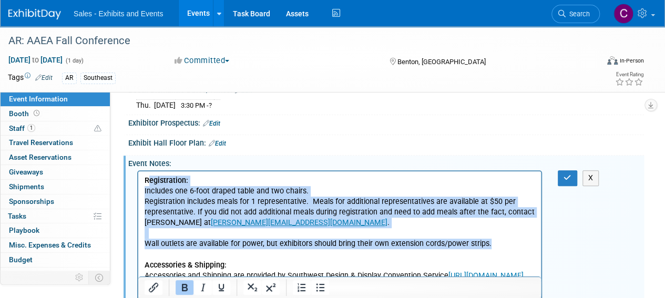
drag, startPoint x: 147, startPoint y: 181, endPoint x: 503, endPoint y: 240, distance: 361.0
click at [159, 192] on p "Includes one 6-foot draped table and two chairs." at bounding box center [340, 191] width 390 height 11
drag, startPoint x: 144, startPoint y: 181, endPoint x: 514, endPoint y: 254, distance: 377.7
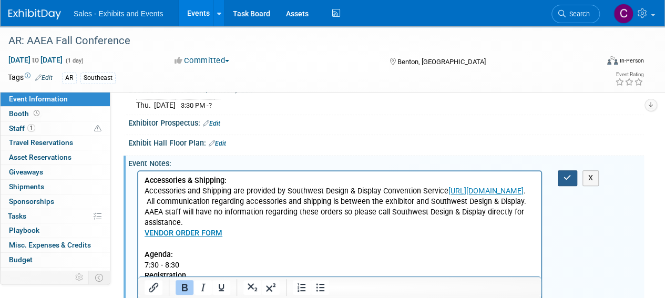
click at [564, 177] on icon "button" at bounding box center [567, 177] width 8 height 7
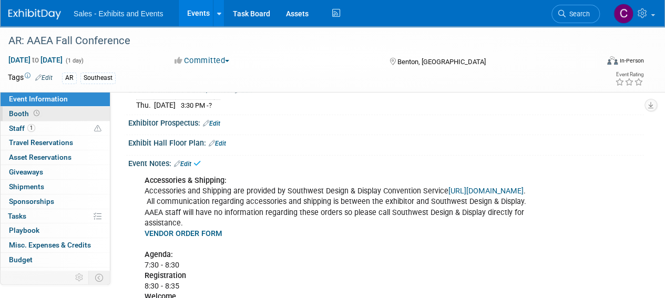
click at [22, 114] on span "Booth" at bounding box center [25, 113] width 33 height 8
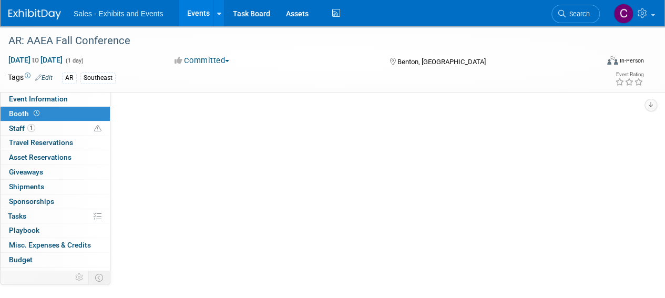
scroll to position [0, 0]
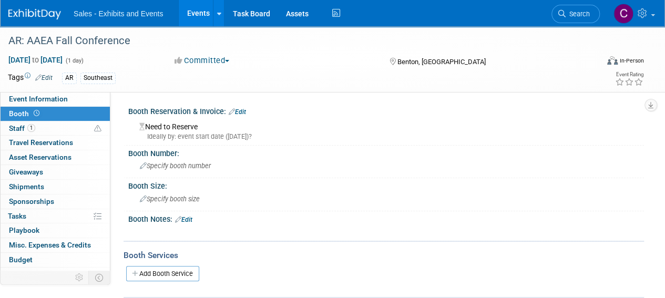
click at [238, 108] on link "Edit" at bounding box center [237, 111] width 17 height 7
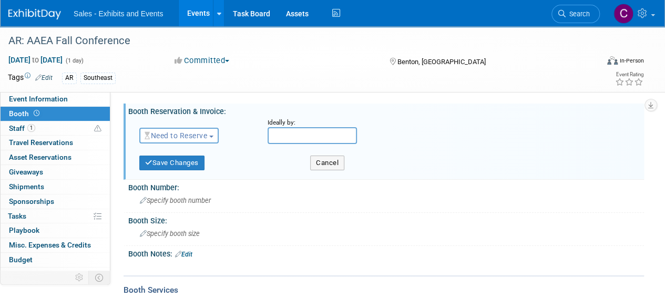
click at [198, 140] on span "Need to Reserve" at bounding box center [176, 135] width 63 height 8
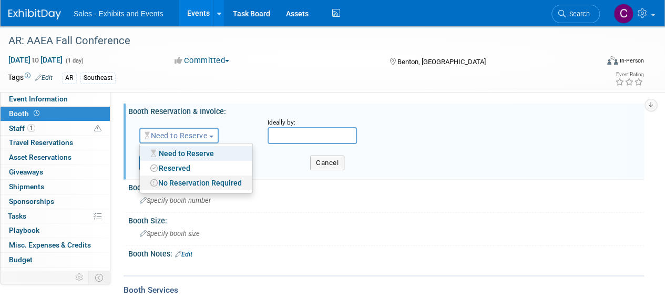
click at [186, 183] on link "No Reservation Required" at bounding box center [196, 183] width 112 height 15
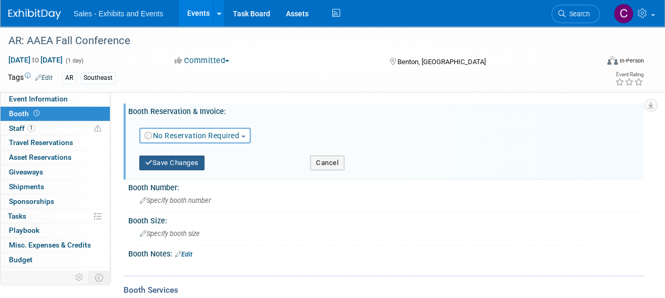
click at [174, 169] on button "Save Changes" at bounding box center [171, 163] width 65 height 15
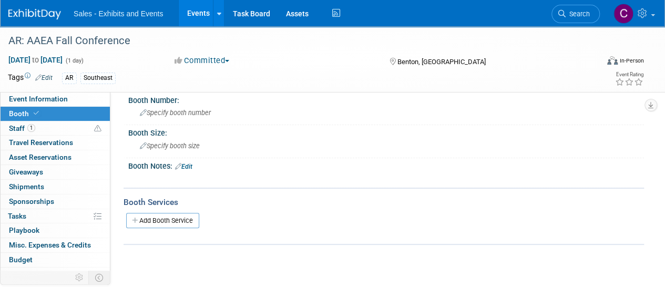
scroll to position [61, 0]
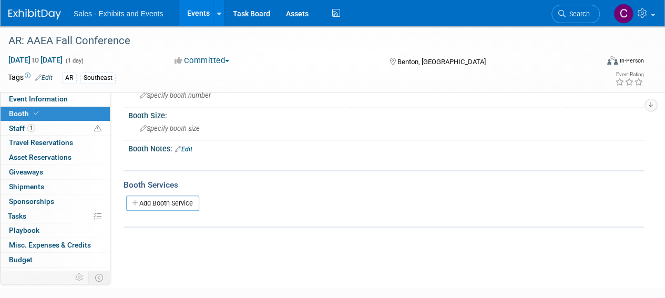
click at [192, 149] on link "Edit" at bounding box center [183, 149] width 17 height 7
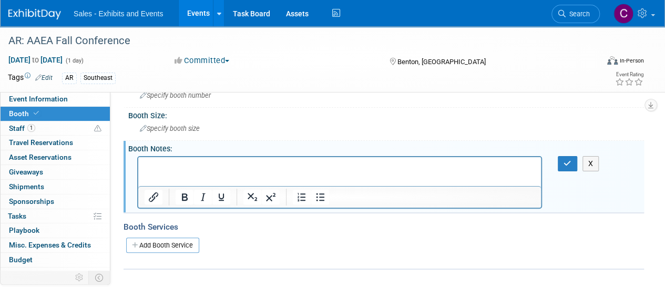
scroll to position [0, 0]
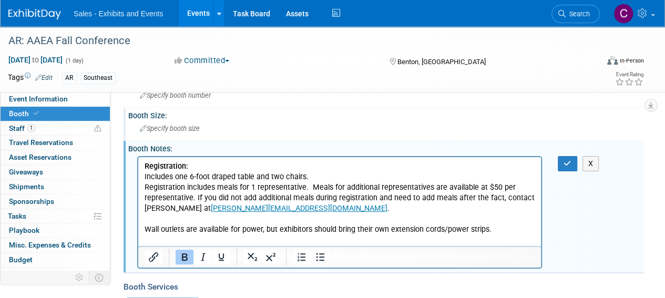
click at [173, 122] on div "Specify booth size" at bounding box center [386, 128] width 500 height 16
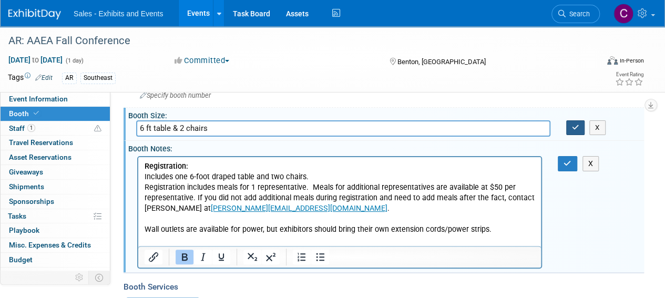
type input "6 ft table & 2 chairs"
click at [574, 124] on icon "button" at bounding box center [575, 127] width 7 height 7
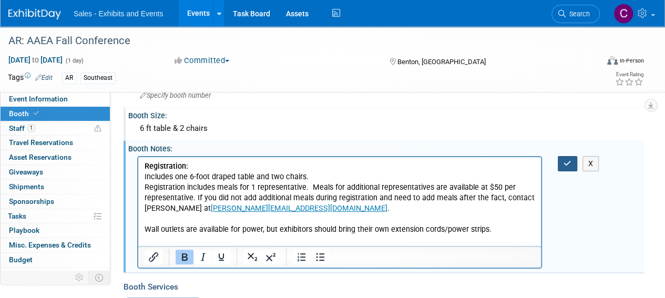
click at [563, 162] on icon "button" at bounding box center [567, 163] width 8 height 7
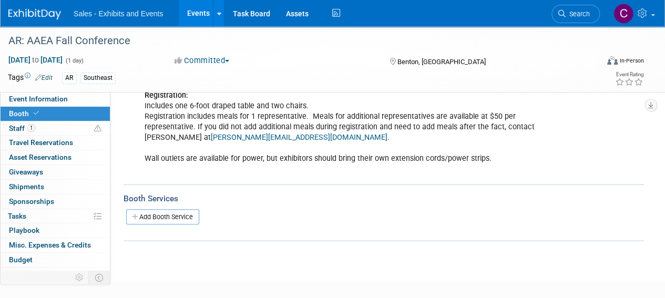
scroll to position [143, 0]
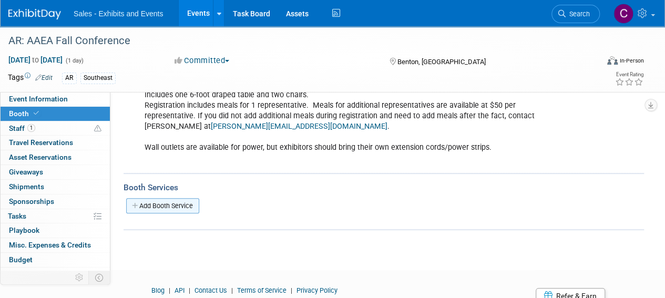
click at [174, 201] on link "Add Booth Service" at bounding box center [162, 205] width 73 height 15
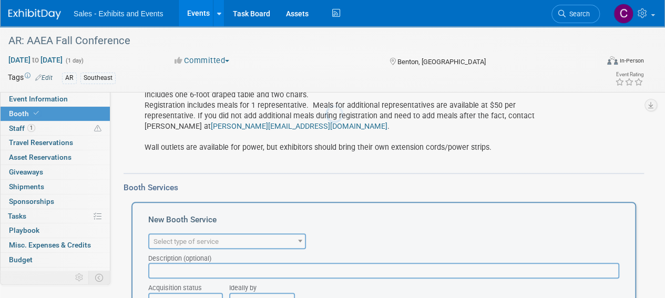
scroll to position [0, 0]
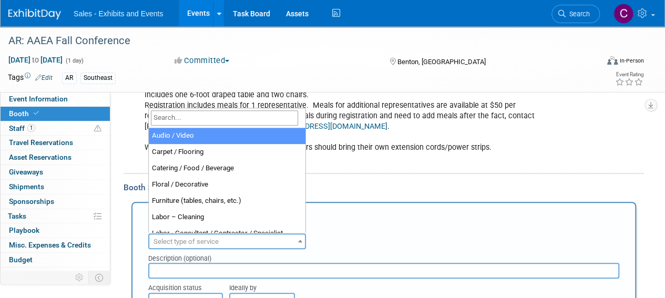
click at [194, 238] on span "Select type of service" at bounding box center [185, 242] width 65 height 8
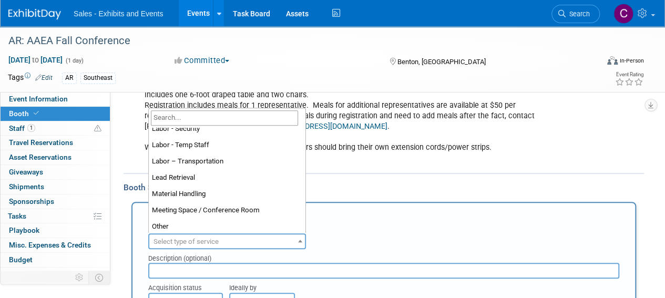
scroll to position [232, 0]
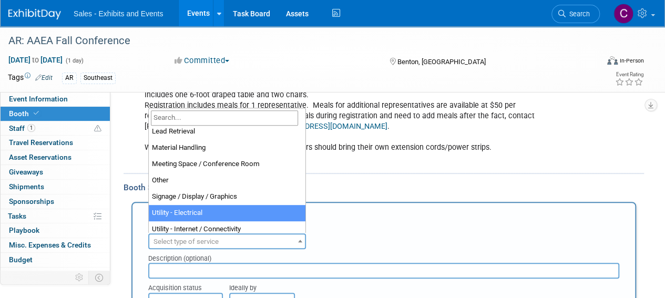
select select "8"
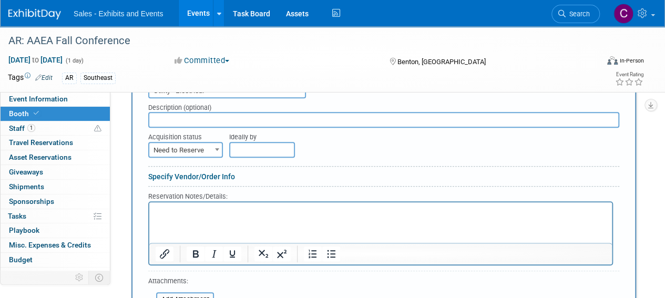
scroll to position [298, 0]
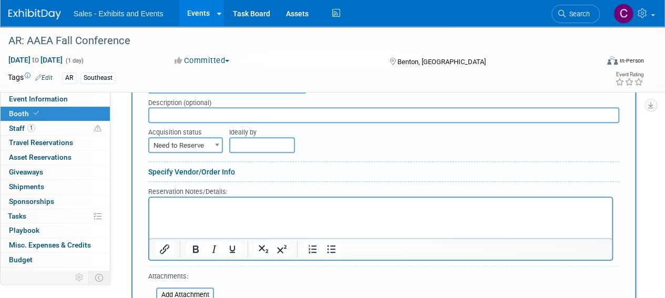
click at [188, 144] on span "Need to Reserve" at bounding box center [185, 145] width 73 height 15
select select "2"
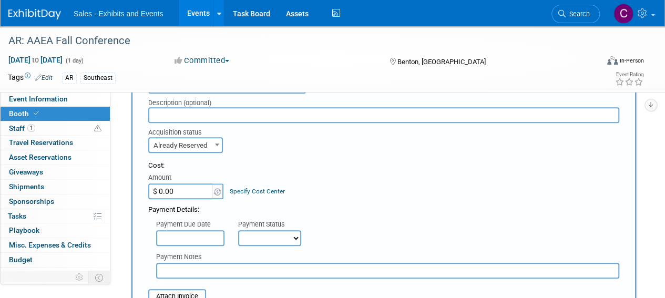
click at [269, 242] on select "Not Paid Yet Partially Paid Paid in Full" at bounding box center [269, 238] width 63 height 16
select select "1"
click at [238, 230] on select "Not Paid Yet Partially Paid Paid in Full" at bounding box center [269, 238] width 63 height 16
click at [230, 272] on input "text" at bounding box center [387, 271] width 463 height 16
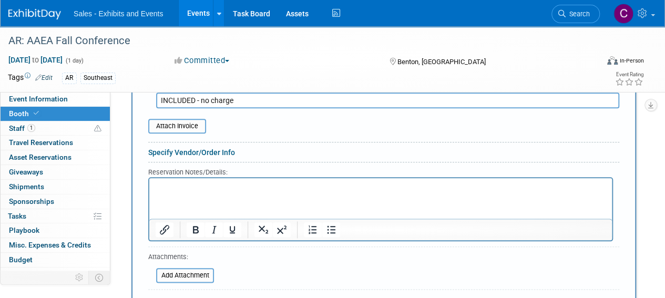
scroll to position [607, 0]
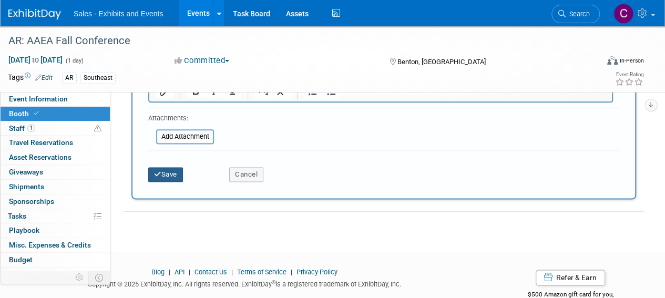
type input "INCLUDED - no charge"
click at [161, 172] on button "Save" at bounding box center [165, 174] width 35 height 15
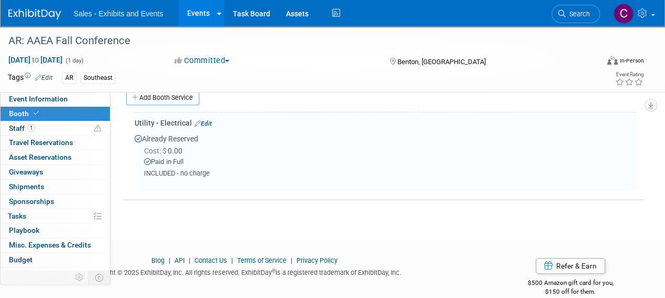
scroll to position [251, 0]
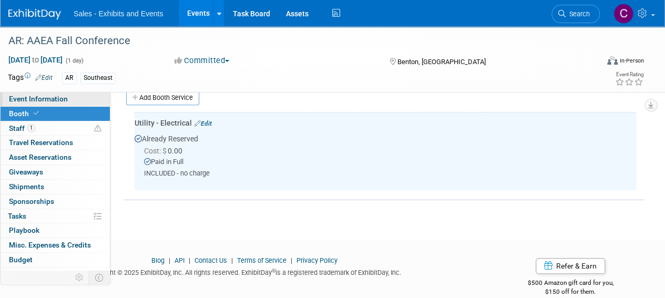
click at [40, 98] on span "Event Information" at bounding box center [38, 99] width 59 height 8
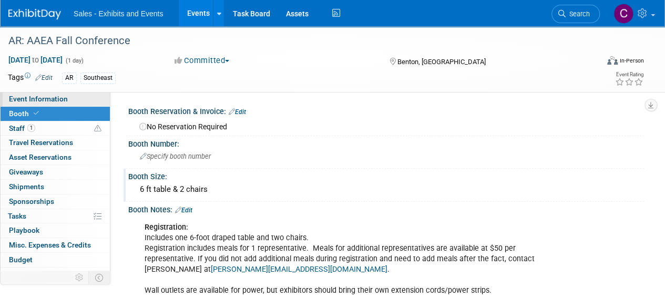
select select "Southeast"
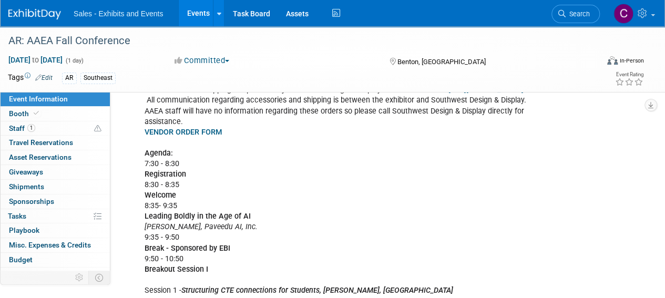
scroll to position [214, 0]
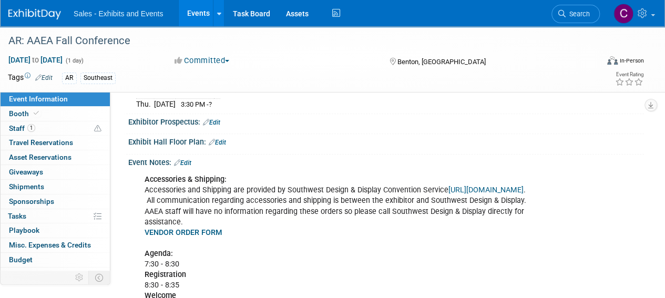
click at [186, 159] on link "Edit" at bounding box center [182, 162] width 17 height 7
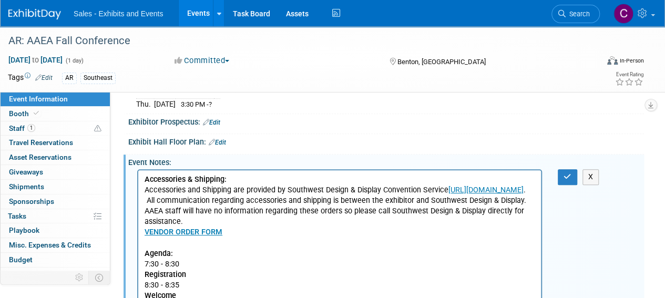
scroll to position [0, 0]
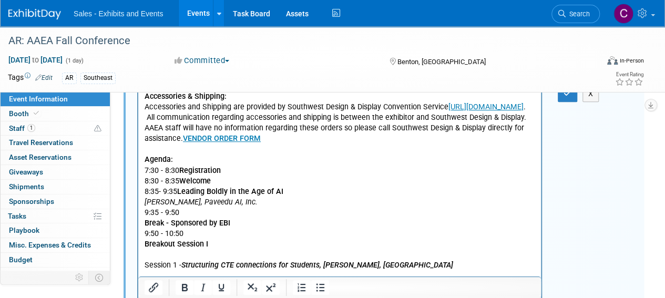
scroll to position [308, 0]
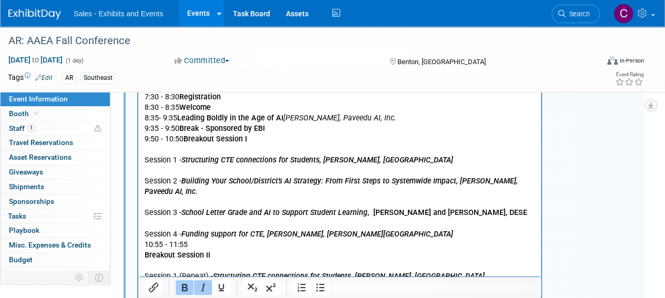
scroll to position [382, 0]
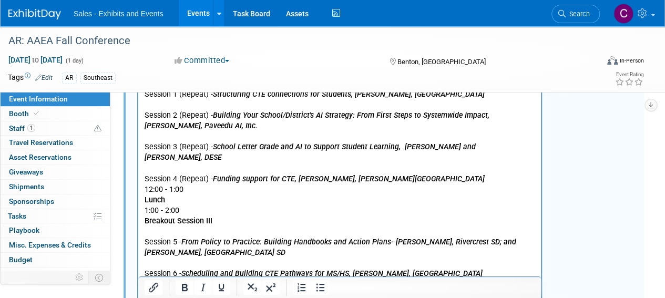
scroll to position [580, 0]
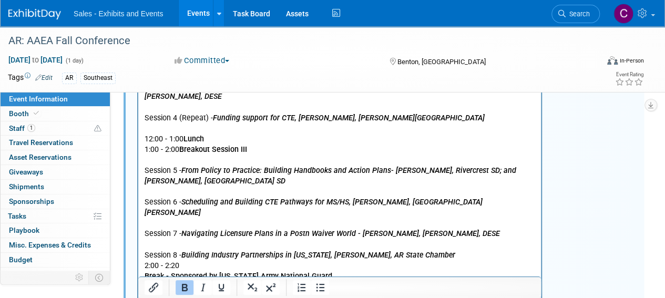
scroll to position [624, 0]
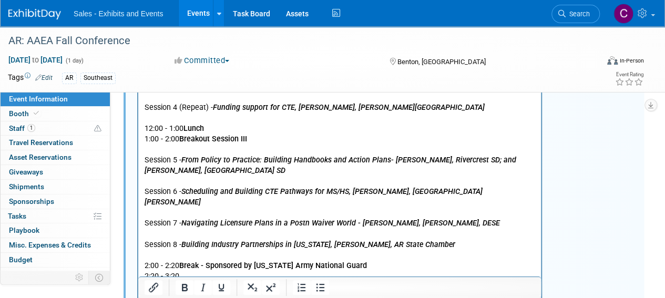
click at [232, 262] on b "Break - Sponsored by Arkansas Army National Guard" at bounding box center [273, 266] width 188 height 9
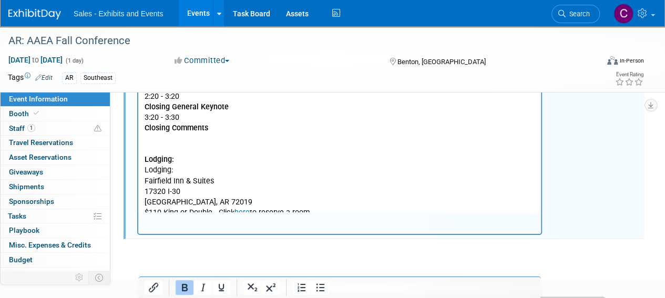
scroll to position [1688, 0]
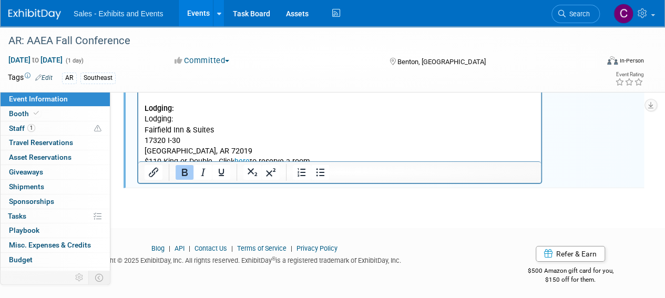
drag, startPoint x: 144, startPoint y: -681, endPoint x: 490, endPoint y: -1132, distance: 569.3
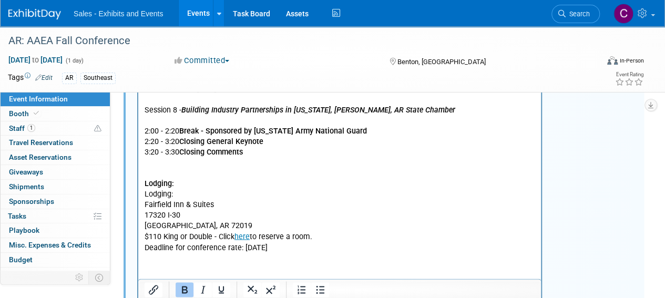
scroll to position [758, 0]
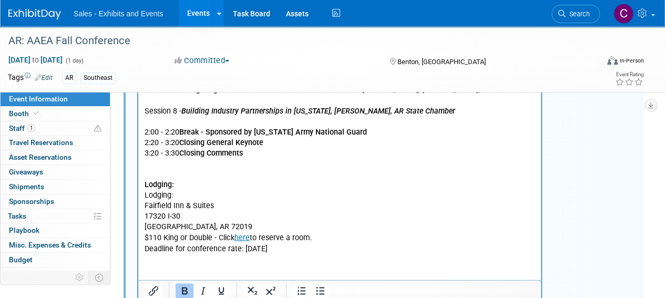
drag, startPoint x: 146, startPoint y: 150, endPoint x: 324, endPoint y: 231, distance: 196.4
click at [324, 231] on p "2:00 - 2:20 Break - Sponsored by Arkansas Army National Guard 2:20 - 3:20 Closi…" at bounding box center [340, 196] width 390 height 158
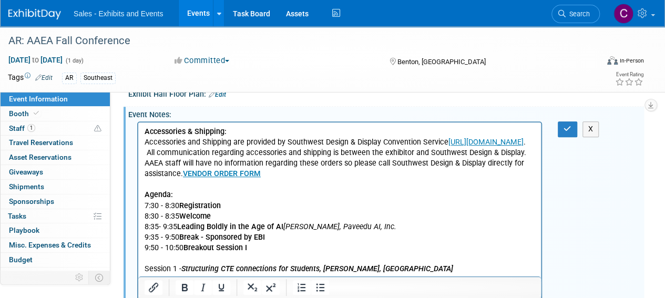
scroll to position [254, 0]
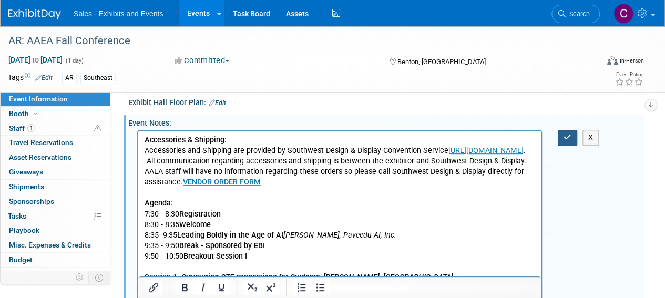
click at [570, 136] on icon "button" at bounding box center [567, 136] width 8 height 7
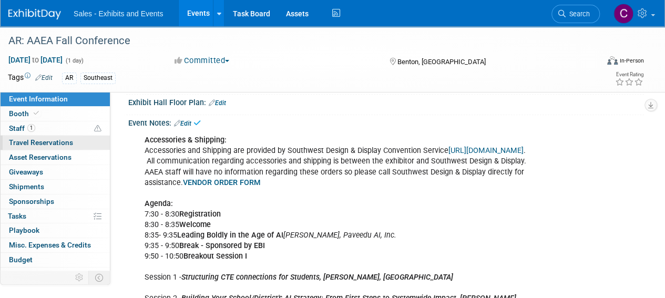
drag, startPoint x: 21, startPoint y: 145, endPoint x: 100, endPoint y: 145, distance: 79.4
click at [21, 145] on span "Travel Reservations 0" at bounding box center [41, 142] width 64 height 8
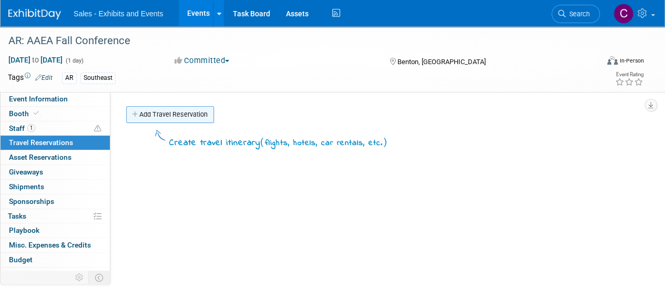
click at [180, 112] on link "Add Travel Reservation" at bounding box center [170, 114] width 88 height 17
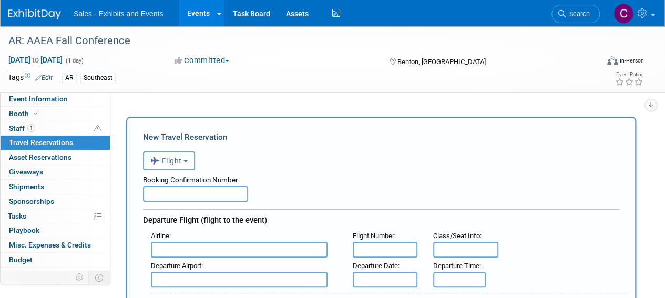
click at [190, 163] on button "Flight" at bounding box center [169, 160] width 52 height 19
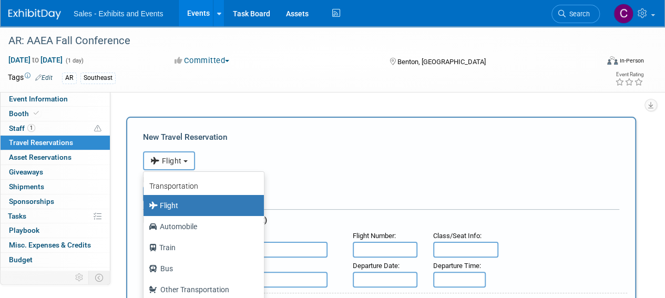
scroll to position [44, 0]
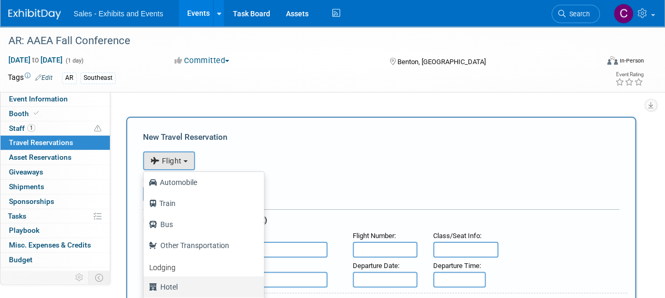
click at [190, 291] on label "Hotel" at bounding box center [201, 287] width 105 height 17
click at [145, 289] on input "Hotel" at bounding box center [141, 285] width 7 height 7
select select "6"
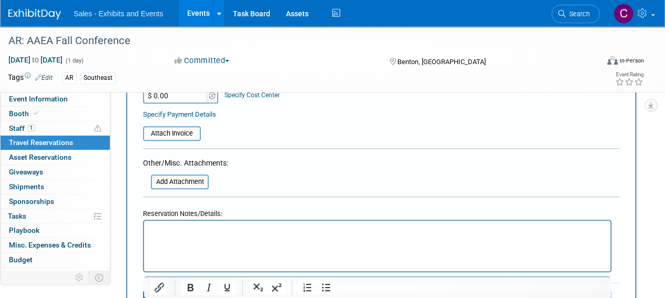
scroll to position [477, 0]
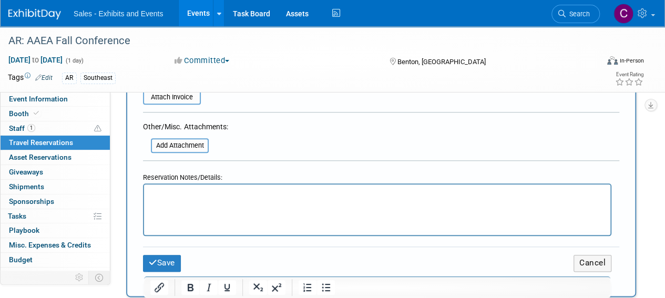
drag, startPoint x: 228, startPoint y: 201, endPoint x: 193, endPoint y: 212, distance: 36.2
click at [193, 200] on html at bounding box center [377, 191] width 466 height 15
paste body "Rich Text Area. Press ALT-0 for help."
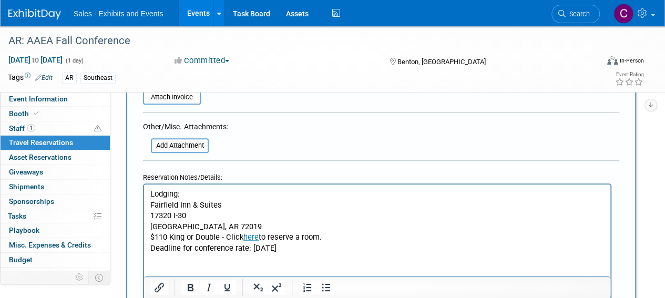
click at [168, 195] on p "Lodging: Fairfield Inn & Suites 17320 I-30 Benton, AR 72019 $110 King or Double…" at bounding box center [377, 221] width 454 height 65
drag, startPoint x: 185, startPoint y: 193, endPoint x: 94, endPoint y: 192, distance: 91.4
click at [144, 192] on html "Lodging: Fairfield Inn & Suites 17320 I-30 Benton, AR 72019 $110 King or Double…" at bounding box center [377, 218] width 466 height 69
click at [190, 286] on icon "Bold" at bounding box center [190, 287] width 13 height 13
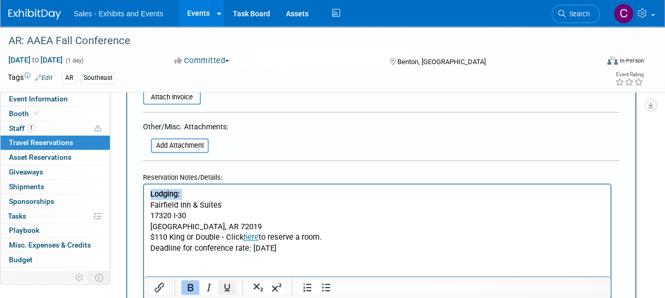
click at [226, 286] on icon "Underline" at bounding box center [227, 287] width 13 height 13
drag, startPoint x: 319, startPoint y: 247, endPoint x: 138, endPoint y: 247, distance: 181.3
click at [144, 247] on html "Lodging: Fairfield Inn & Suites 17320 I-30 Benton, AR 72019 $110 King or Double…" at bounding box center [377, 218] width 466 height 69
click at [196, 287] on icon "Bold" at bounding box center [190, 287] width 13 height 13
click at [204, 287] on icon "Italic" at bounding box center [208, 287] width 13 height 13
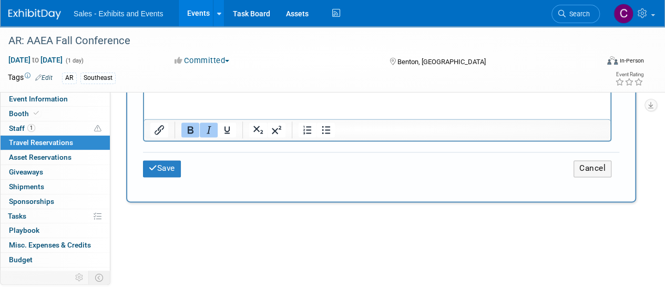
scroll to position [643, 0]
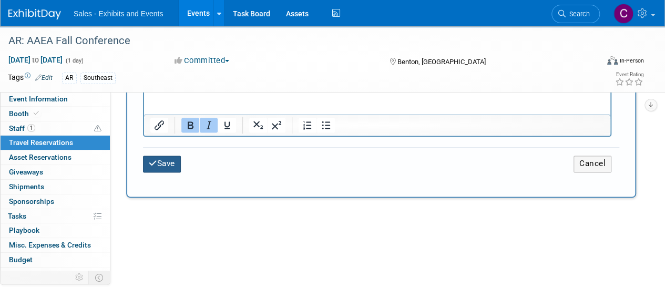
click at [163, 159] on button "Save" at bounding box center [162, 164] width 38 height 16
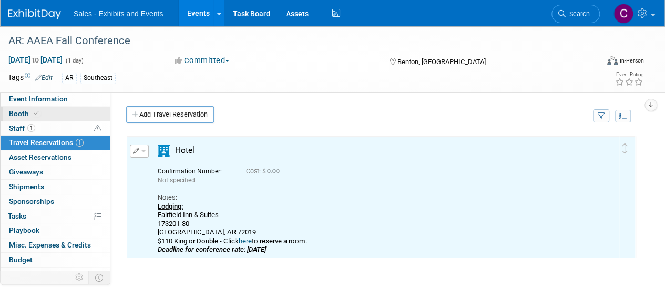
scroll to position [0, 0]
click at [13, 128] on span "Staff 1" at bounding box center [22, 128] width 26 height 8
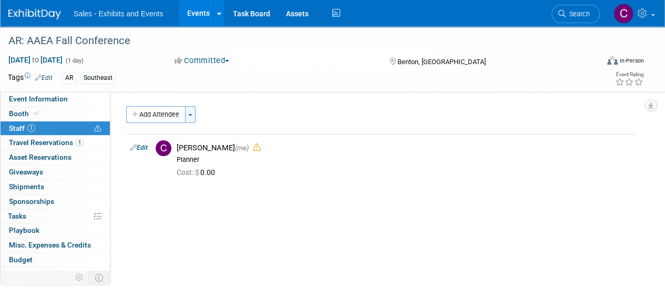
click at [190, 117] on button "Toggle Dropdown" at bounding box center [190, 114] width 11 height 17
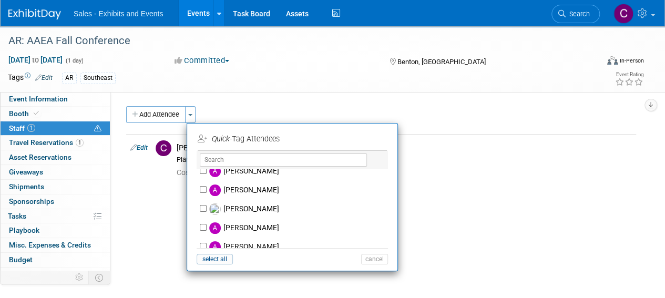
scroll to position [84, 0]
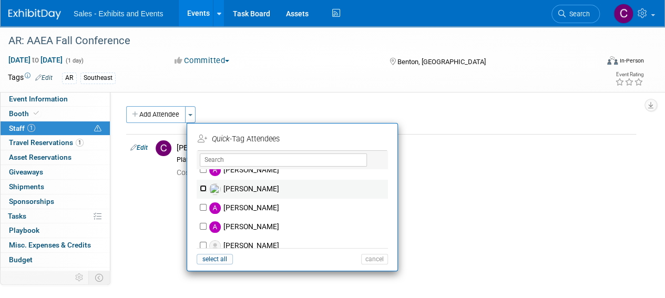
click at [204, 185] on input "[PERSON_NAME]" at bounding box center [203, 188] width 7 height 7
checkbox input "true"
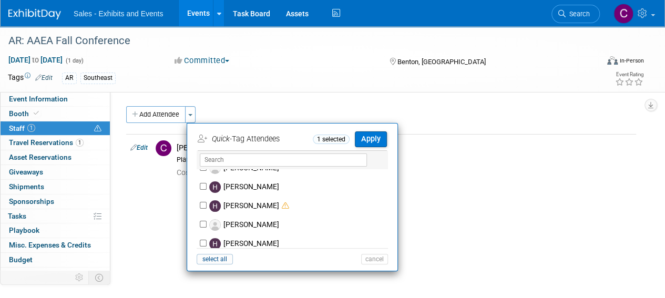
scroll to position [1622, 0]
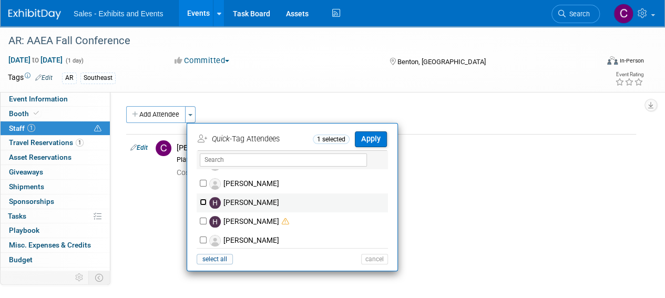
click at [201, 201] on input "[PERSON_NAME]" at bounding box center [203, 202] width 7 height 7
checkbox input "true"
click at [368, 140] on button "Apply" at bounding box center [371, 138] width 32 height 15
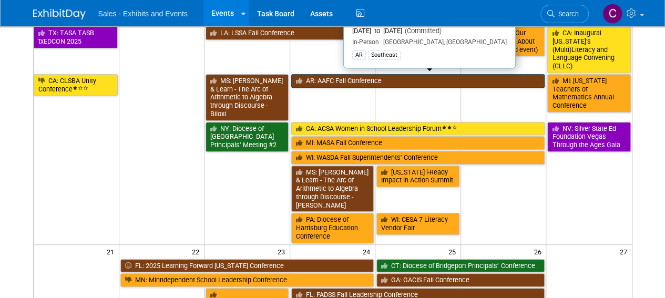
click at [371, 80] on link "AR: AAFC Fall Conference" at bounding box center [418, 81] width 254 height 14
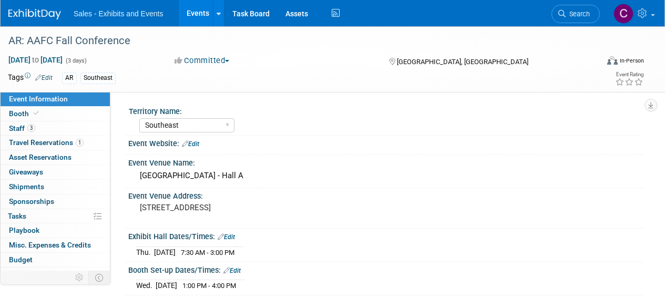
select select "Southeast"
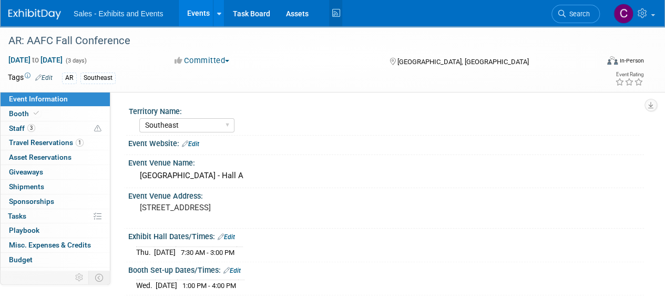
click at [340, 8] on icon at bounding box center [335, 13] width 13 height 16
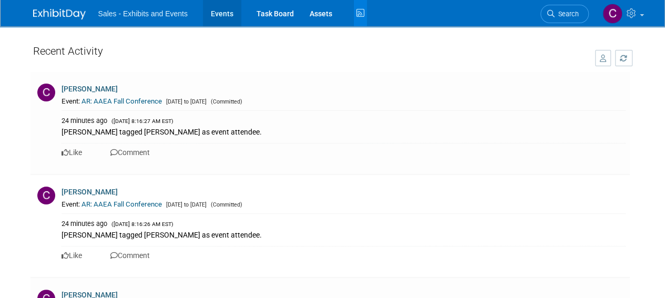
click at [219, 19] on link "Events" at bounding box center [222, 13] width 38 height 26
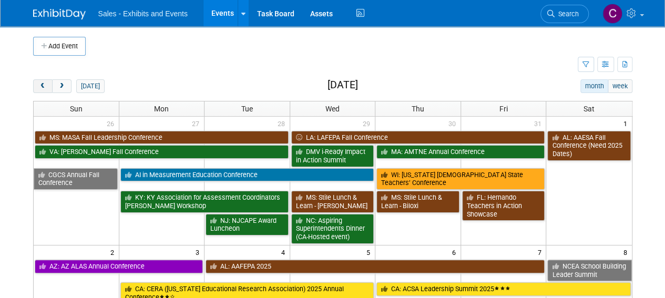
click at [40, 86] on span "prev" at bounding box center [43, 86] width 8 height 7
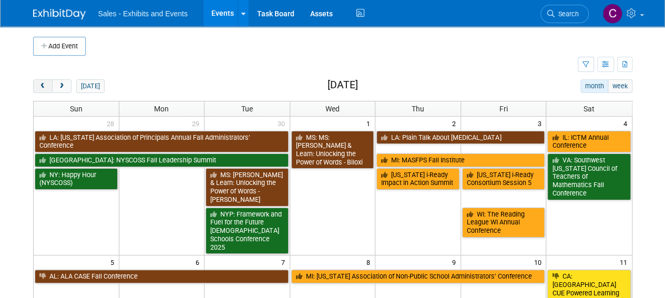
click at [40, 86] on span "prev" at bounding box center [43, 86] width 8 height 7
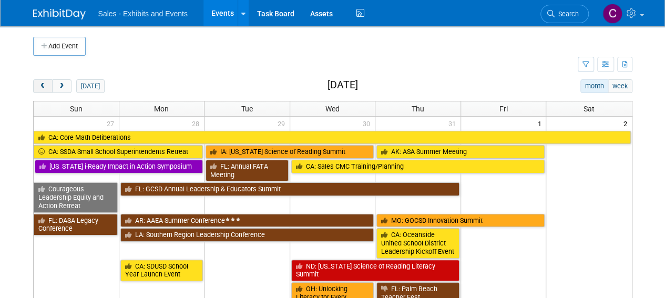
click at [40, 86] on span "prev" at bounding box center [43, 86] width 8 height 7
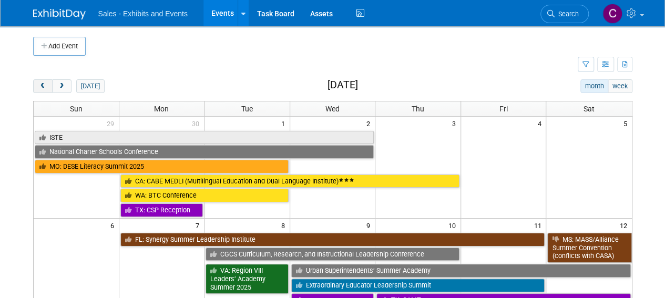
click at [40, 86] on span "prev" at bounding box center [43, 86] width 8 height 7
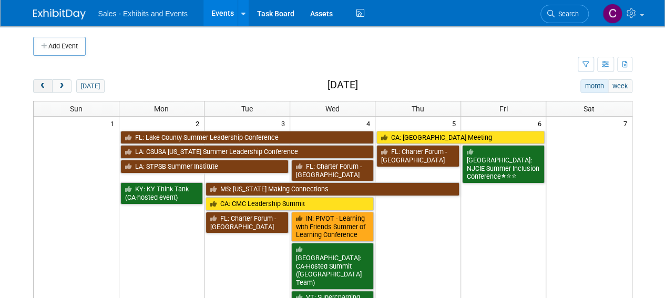
click at [40, 86] on span "prev" at bounding box center [43, 86] width 8 height 7
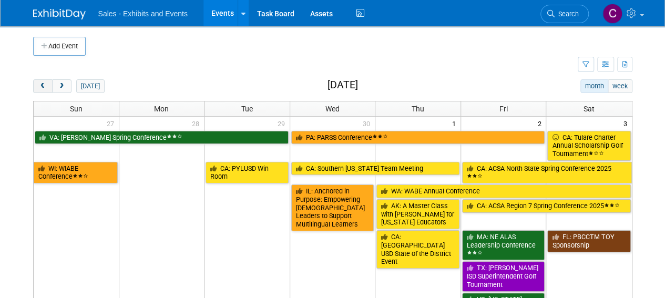
click at [40, 86] on span "prev" at bounding box center [43, 86] width 8 height 7
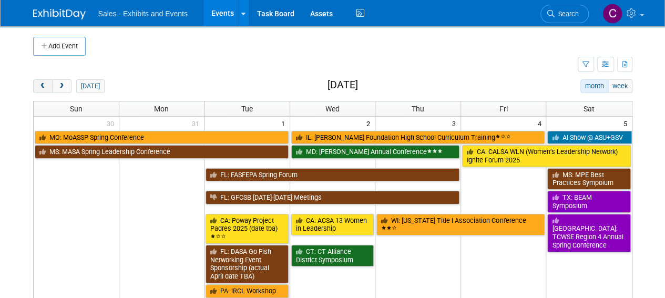
click at [40, 86] on span "prev" at bounding box center [43, 86] width 8 height 7
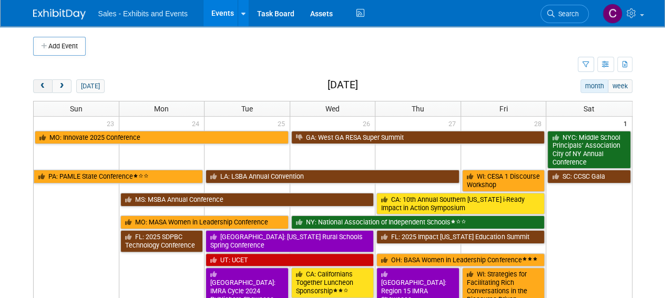
click at [40, 86] on span "prev" at bounding box center [43, 86] width 8 height 7
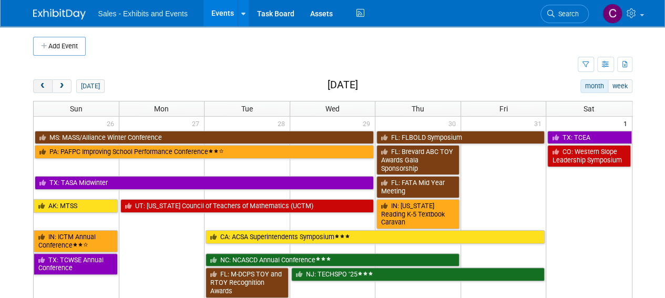
click at [40, 86] on span "prev" at bounding box center [43, 86] width 8 height 7
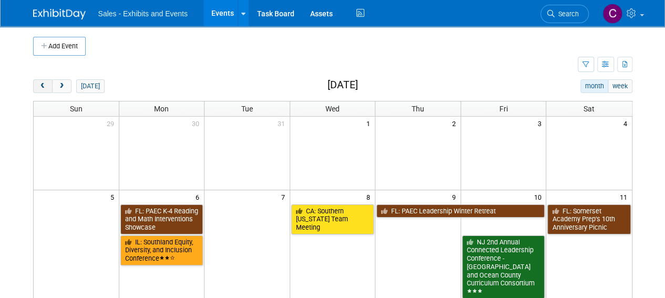
click at [40, 86] on span "prev" at bounding box center [43, 86] width 8 height 7
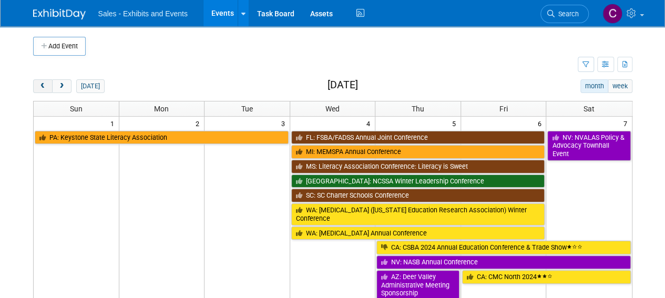
click at [40, 86] on span "prev" at bounding box center [43, 86] width 8 height 7
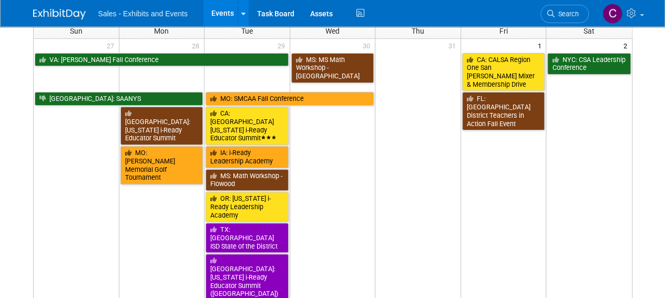
scroll to position [75, 0]
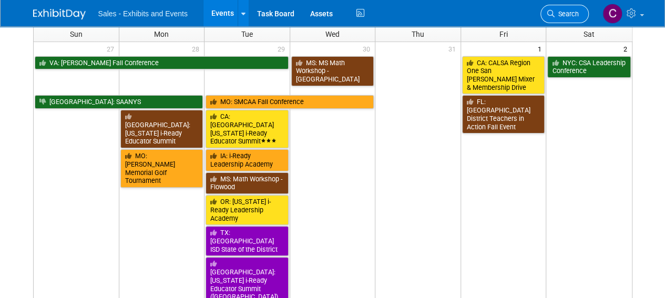
click at [564, 12] on span "Search" at bounding box center [566, 14] width 24 height 8
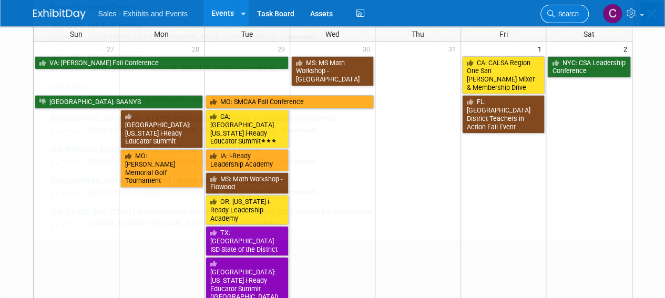
scroll to position [0, 0]
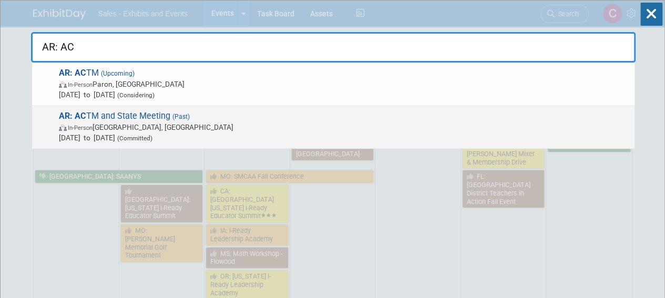
type input "AR: AC"
click at [145, 122] on span "In-Person Plumerville, AR" at bounding box center [344, 127] width 570 height 11
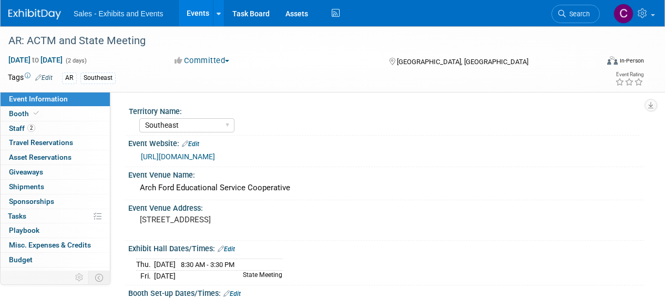
select select "Southeast"
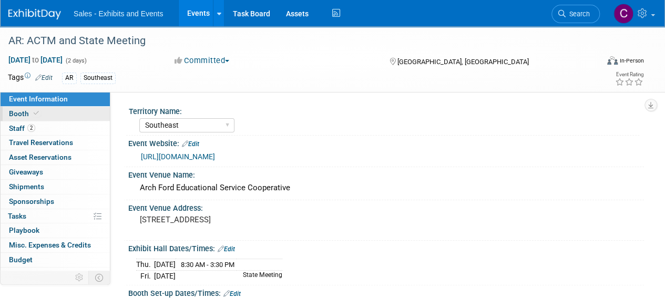
click at [26, 113] on span "Booth" at bounding box center [25, 113] width 32 height 8
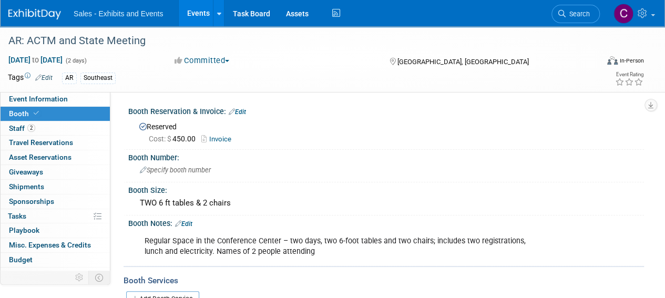
click at [190, 17] on link "Events" at bounding box center [198, 13] width 38 height 26
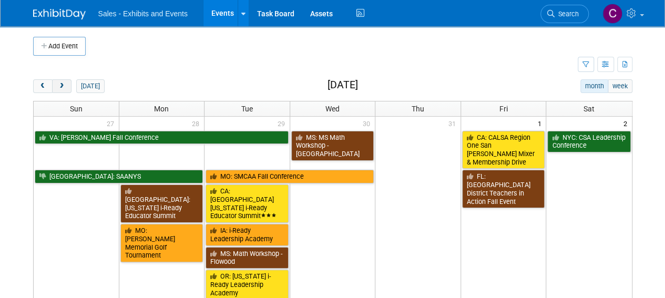
click at [62, 84] on span "next" at bounding box center [62, 86] width 8 height 7
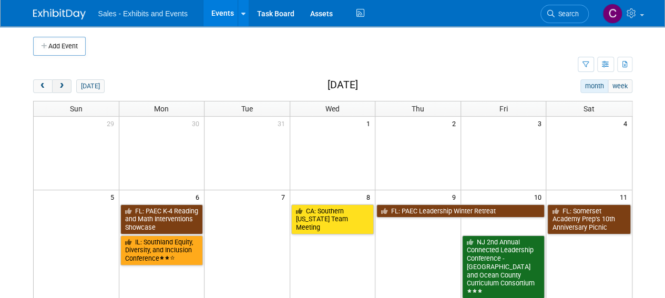
click at [62, 84] on span "next" at bounding box center [62, 86] width 8 height 7
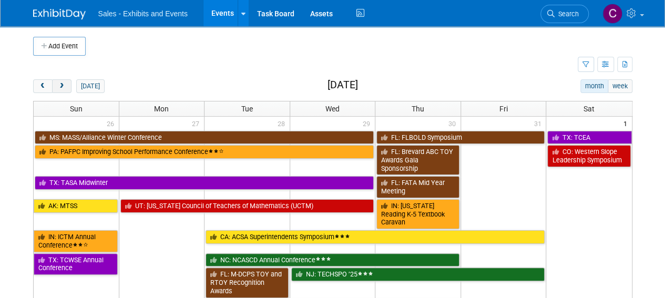
click at [62, 84] on span "next" at bounding box center [62, 86] width 8 height 7
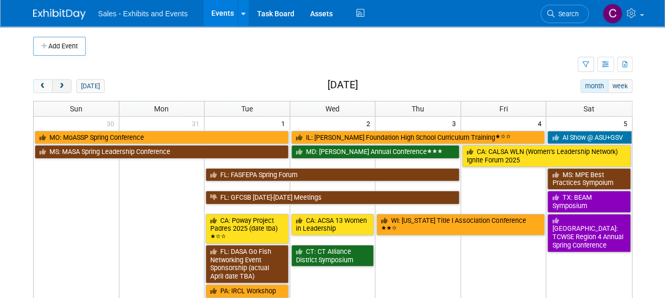
click at [62, 84] on span "next" at bounding box center [62, 86] width 8 height 7
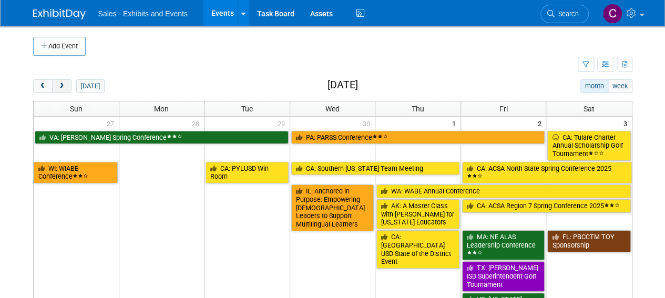
click at [62, 84] on span "next" at bounding box center [62, 86] width 8 height 7
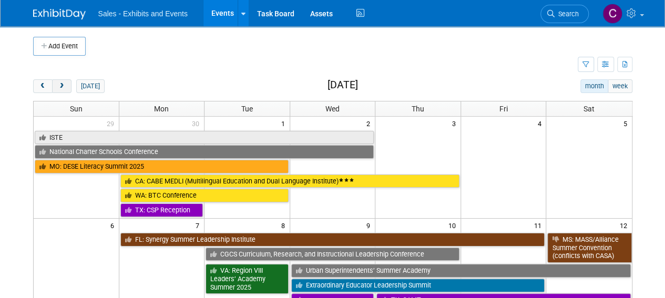
click at [62, 84] on span "next" at bounding box center [62, 86] width 8 height 7
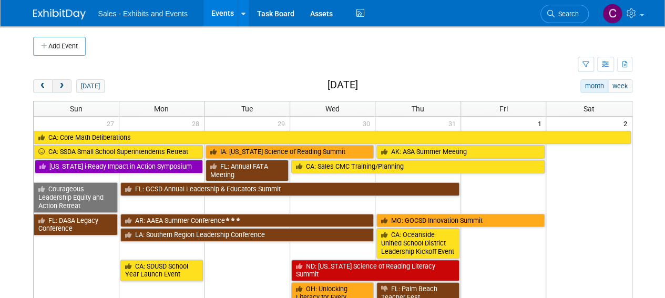
click at [62, 84] on span "next" at bounding box center [62, 86] width 8 height 7
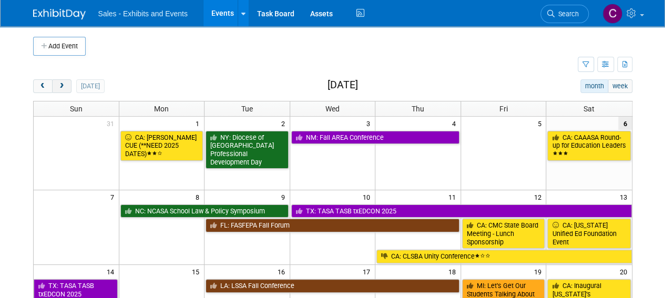
click at [62, 84] on span "next" at bounding box center [62, 86] width 8 height 7
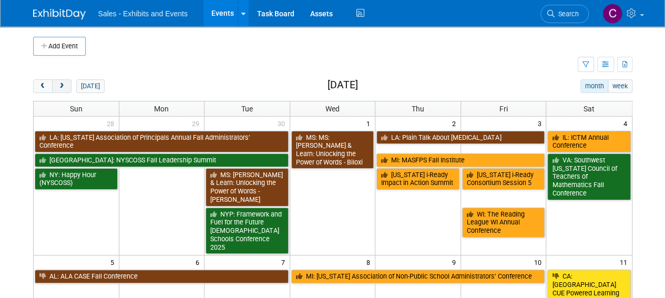
click at [62, 84] on span "next" at bounding box center [62, 86] width 8 height 7
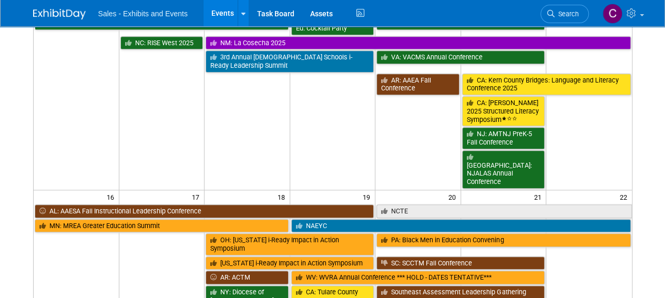
scroll to position [508, 0]
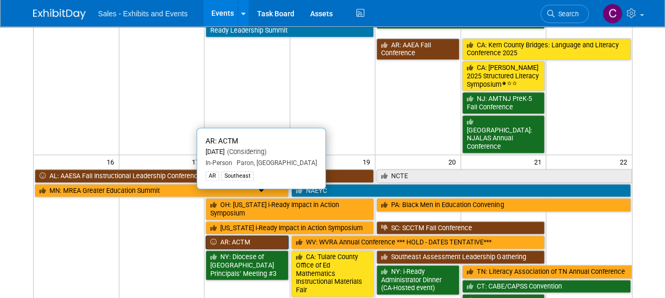
click at [220, 235] on link "AR: ACTM" at bounding box center [246, 242] width 83 height 14
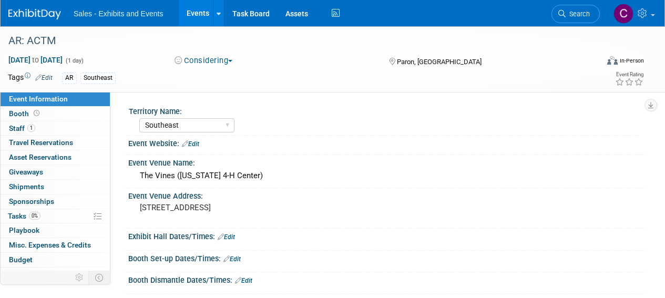
select select "Southeast"
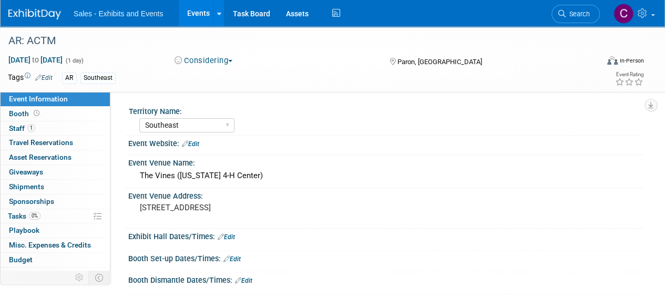
click at [225, 60] on button "Considering" at bounding box center [204, 60] width 66 height 11
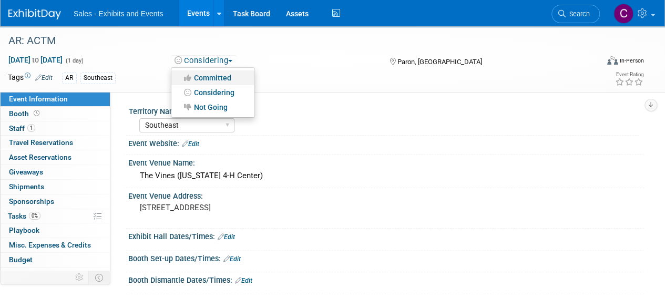
click at [218, 81] on link "Committed" at bounding box center [212, 77] width 83 height 15
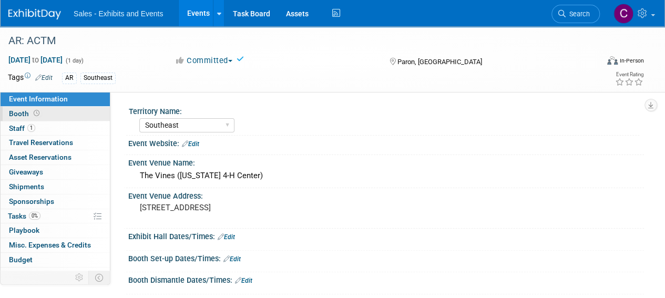
click at [22, 112] on span "Booth" at bounding box center [25, 113] width 33 height 8
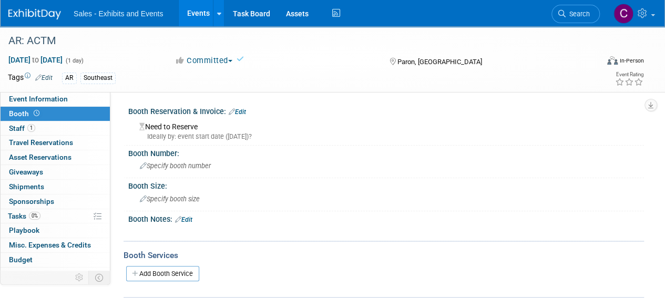
click at [243, 112] on link "Edit" at bounding box center [237, 111] width 17 height 7
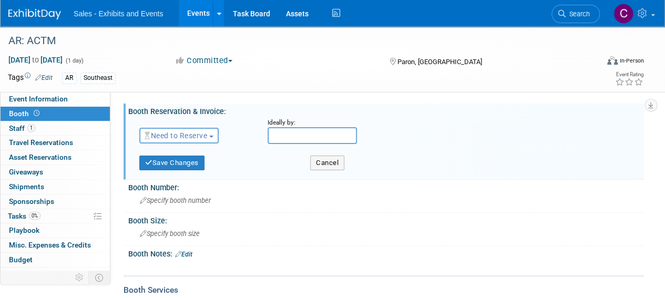
click at [183, 131] on span "Need to Reserve" at bounding box center [176, 135] width 63 height 8
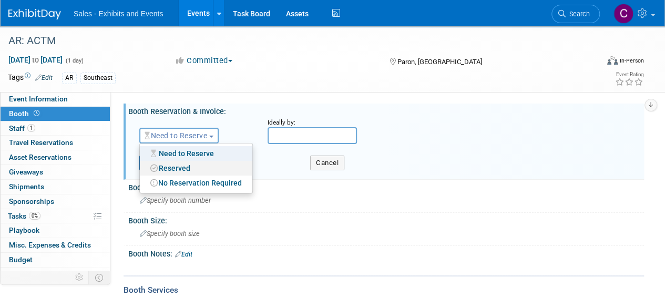
click at [189, 166] on link "Reserved" at bounding box center [196, 168] width 112 height 15
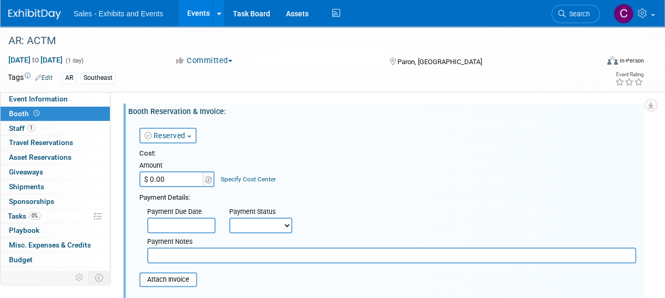
click at [169, 179] on input "$ 0.00" at bounding box center [172, 179] width 66 height 16
type input "$ 400.00"
click at [271, 230] on select "Not Paid Yet Partially Paid Paid in Full" at bounding box center [260, 226] width 63 height 16
select select "3"
click at [229, 218] on select "Not Paid Yet Partially Paid Paid in Full" at bounding box center [260, 226] width 63 height 16
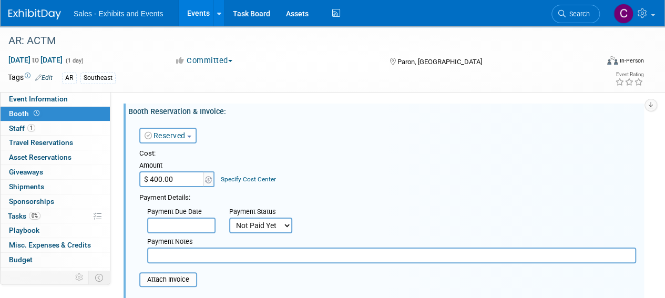
click at [172, 255] on input "text" at bounding box center [391, 256] width 489 height 16
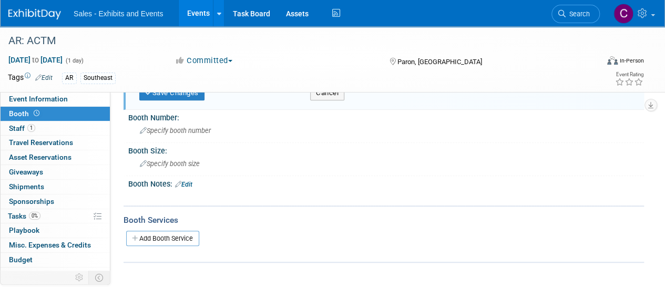
scroll to position [181, 0]
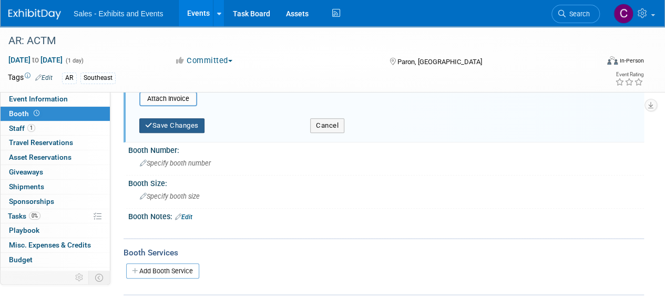
type input "they will send cc payment details"
drag, startPoint x: 172, startPoint y: 127, endPoint x: 170, endPoint y: 138, distance: 11.9
click at [172, 127] on button "Save Changes" at bounding box center [171, 125] width 65 height 15
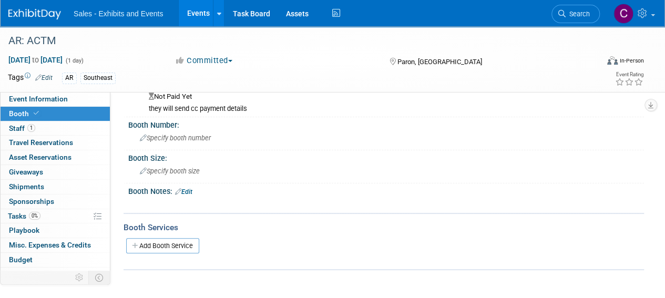
scroll to position [43, 0]
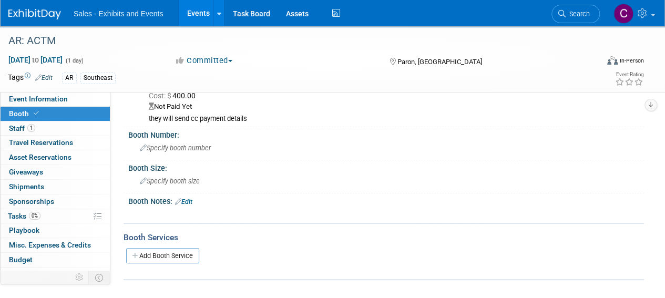
click at [186, 198] on link "Edit" at bounding box center [183, 201] width 17 height 7
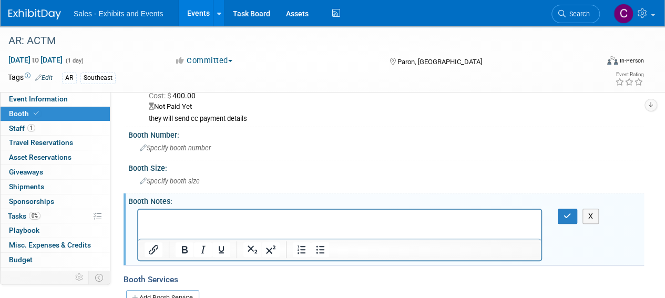
scroll to position [0, 0]
drag, startPoint x: 319, startPoint y: 415, endPoint x: 170, endPoint y: 226, distance: 240.2
drag, startPoint x: 170, startPoint y: 226, endPoint x: 150, endPoint y: 213, distance: 23.6
click at [150, 213] on html at bounding box center [339, 216] width 403 height 15
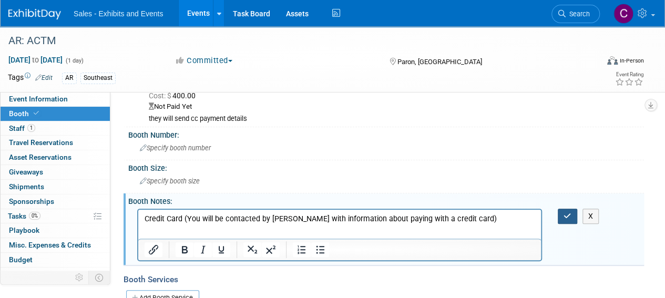
click at [567, 212] on icon "button" at bounding box center [567, 215] width 8 height 7
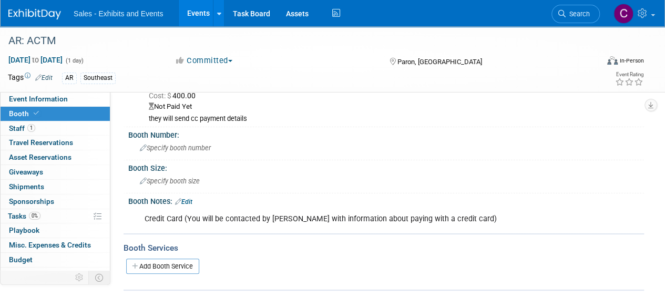
click at [191, 199] on link "Edit" at bounding box center [183, 201] width 17 height 7
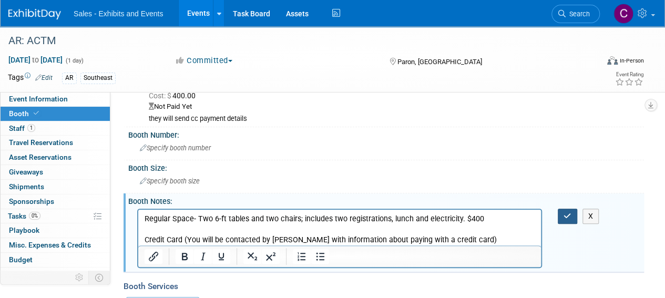
click at [562, 209] on button "button" at bounding box center [567, 216] width 19 height 15
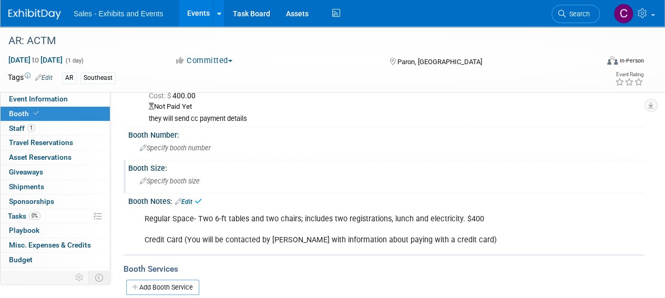
click at [191, 177] on span "Specify booth size" at bounding box center [170, 181] width 60 height 8
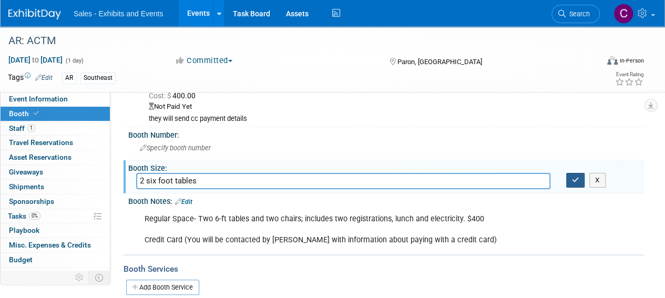
type input "2 six foot tables"
click at [574, 181] on icon "button" at bounding box center [575, 180] width 7 height 7
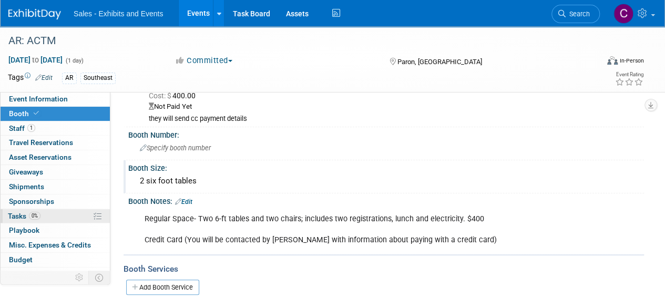
click at [12, 214] on span "Tasks 0%" at bounding box center [24, 216] width 33 height 8
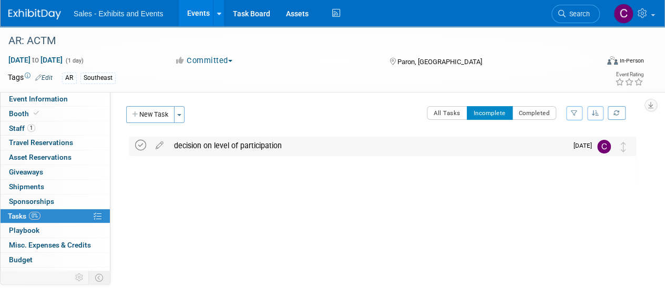
click at [138, 146] on icon at bounding box center [140, 145] width 11 height 11
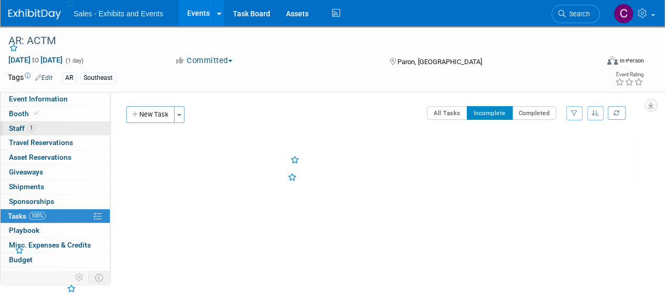
click at [15, 126] on span "Staff 1" at bounding box center [22, 128] width 26 height 8
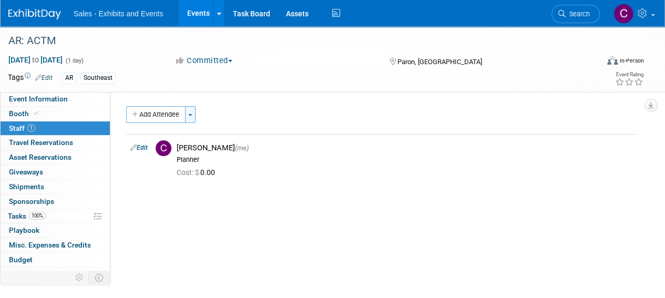
click at [195, 113] on button "Toggle Dropdown" at bounding box center [190, 114] width 11 height 17
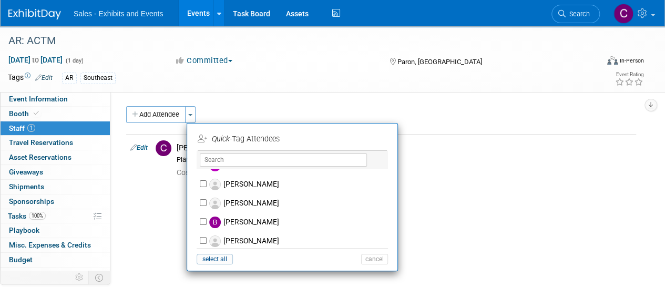
scroll to position [75, 0]
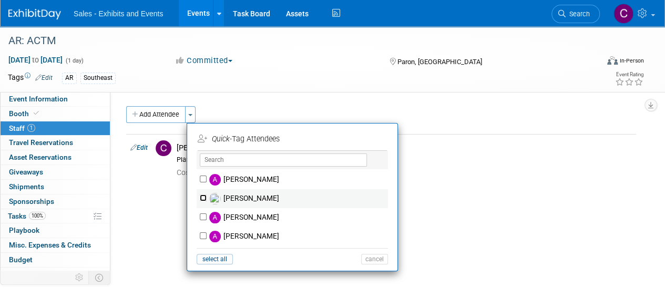
click at [202, 197] on input "[PERSON_NAME]" at bounding box center [203, 197] width 7 height 7
checkbox input "true"
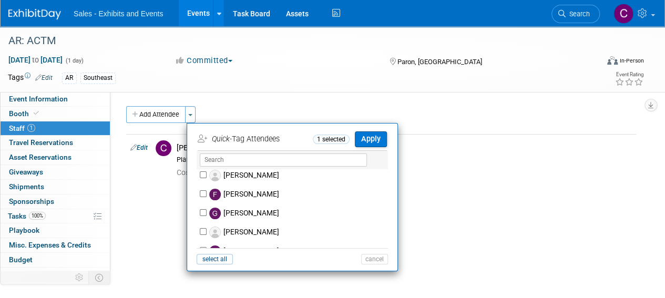
scroll to position [1610, 0]
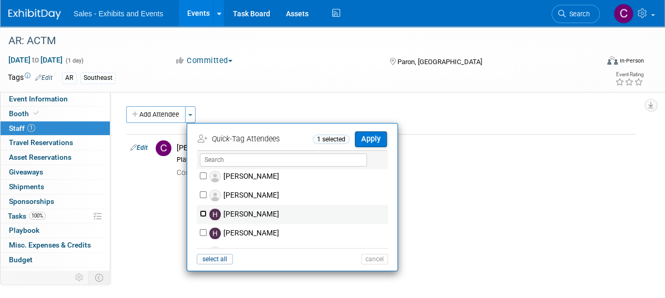
click at [202, 212] on input "[PERSON_NAME]" at bounding box center [203, 213] width 7 height 7
checkbox input "true"
drag, startPoint x: 372, startPoint y: 142, endPoint x: 368, endPoint y: 106, distance: 36.4
click at [372, 141] on button "Apply" at bounding box center [371, 138] width 32 height 15
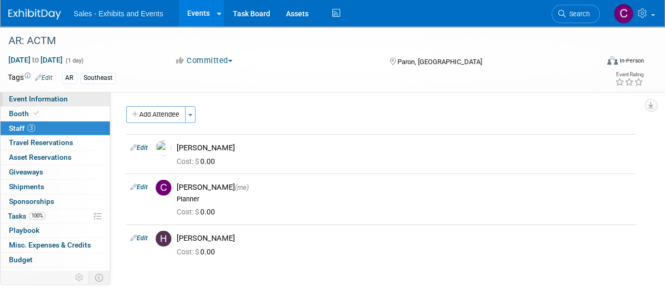
click at [39, 99] on span "Event Information" at bounding box center [38, 99] width 59 height 8
select select "Southeast"
